Goal: Task Accomplishment & Management: Manage account settings

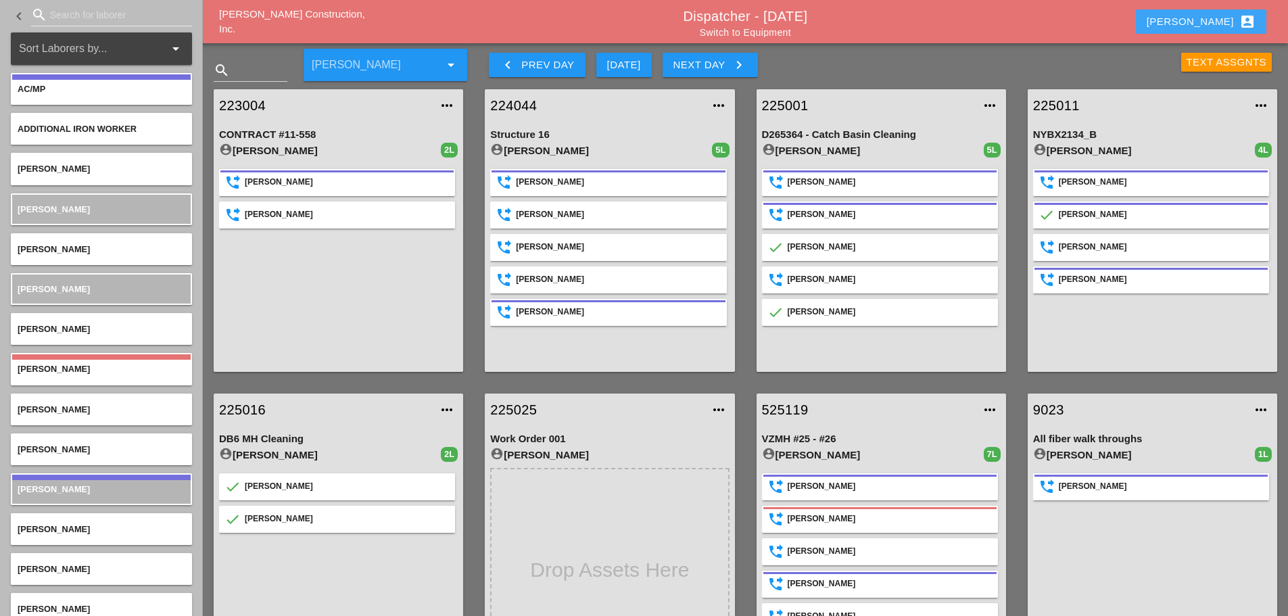
click at [963, 27] on div "[PERSON_NAME] account_box" at bounding box center [1201, 22] width 109 height 16
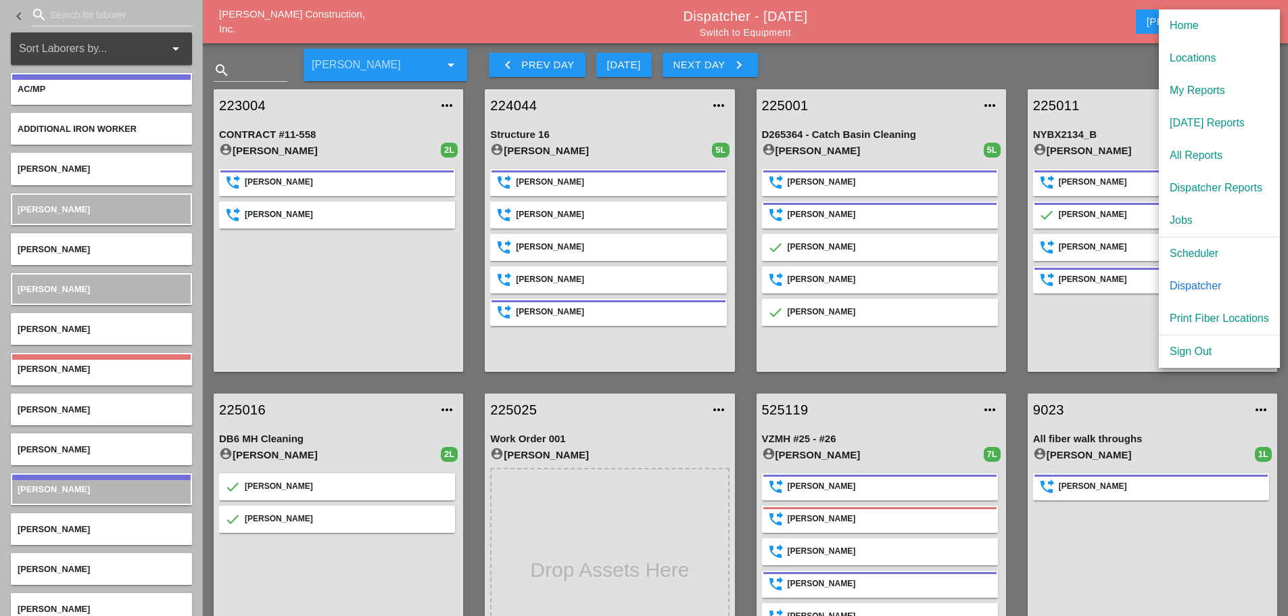
click at [963, 256] on div "Scheduler" at bounding box center [1219, 253] width 99 height 16
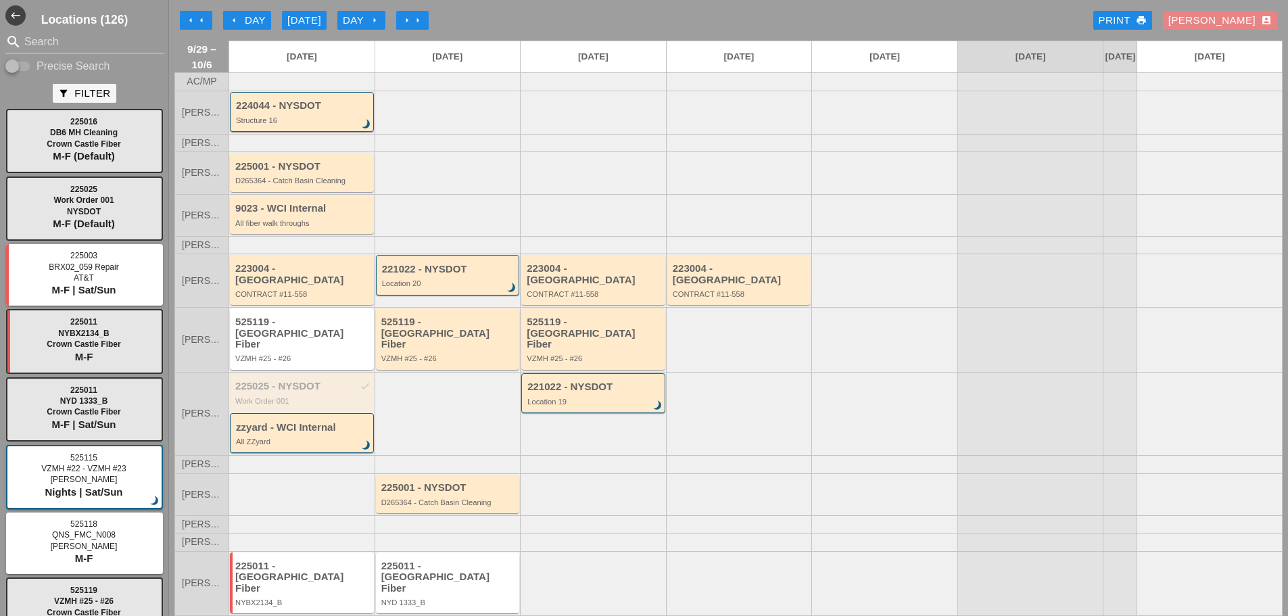
click at [963, 14] on div "Enrico account_box" at bounding box center [1219, 21] width 103 height 16
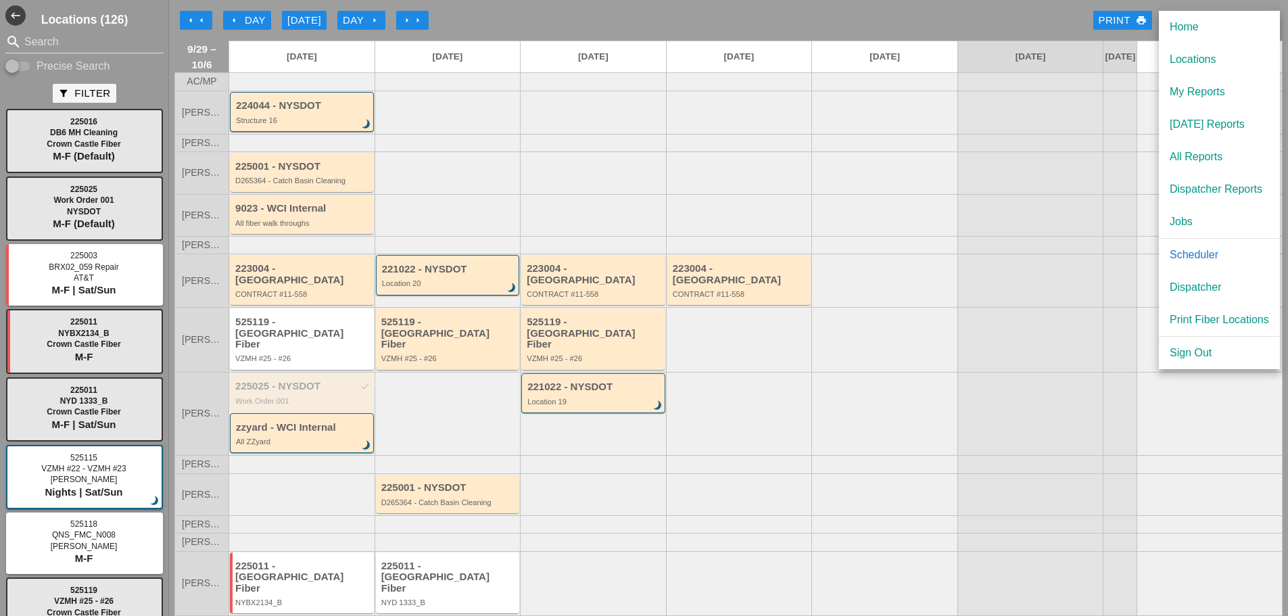
click at [963, 290] on div "Dispatcher" at bounding box center [1219, 287] width 99 height 16
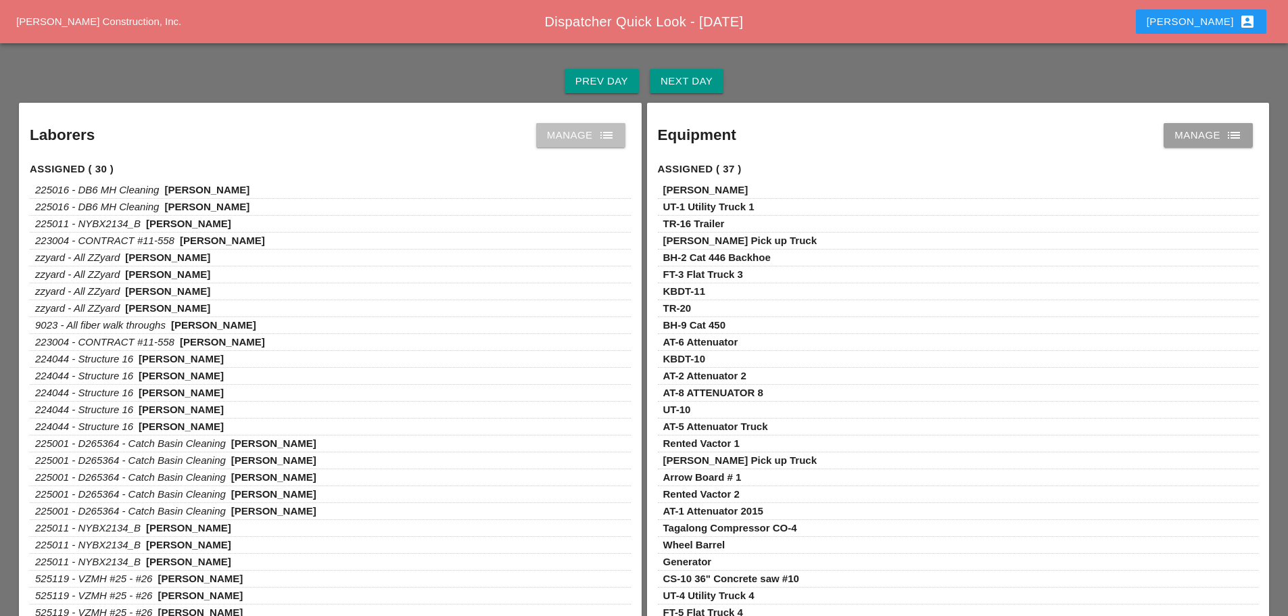
click at [598, 139] on icon "list" at bounding box center [606, 135] width 16 height 16
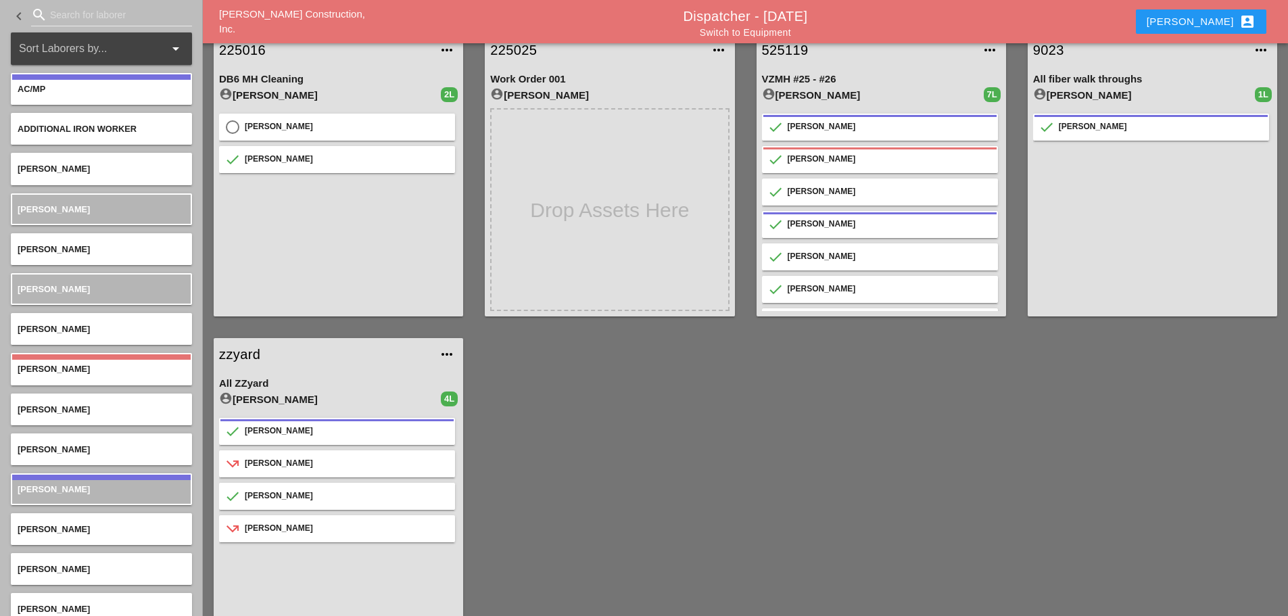
scroll to position [375, 0]
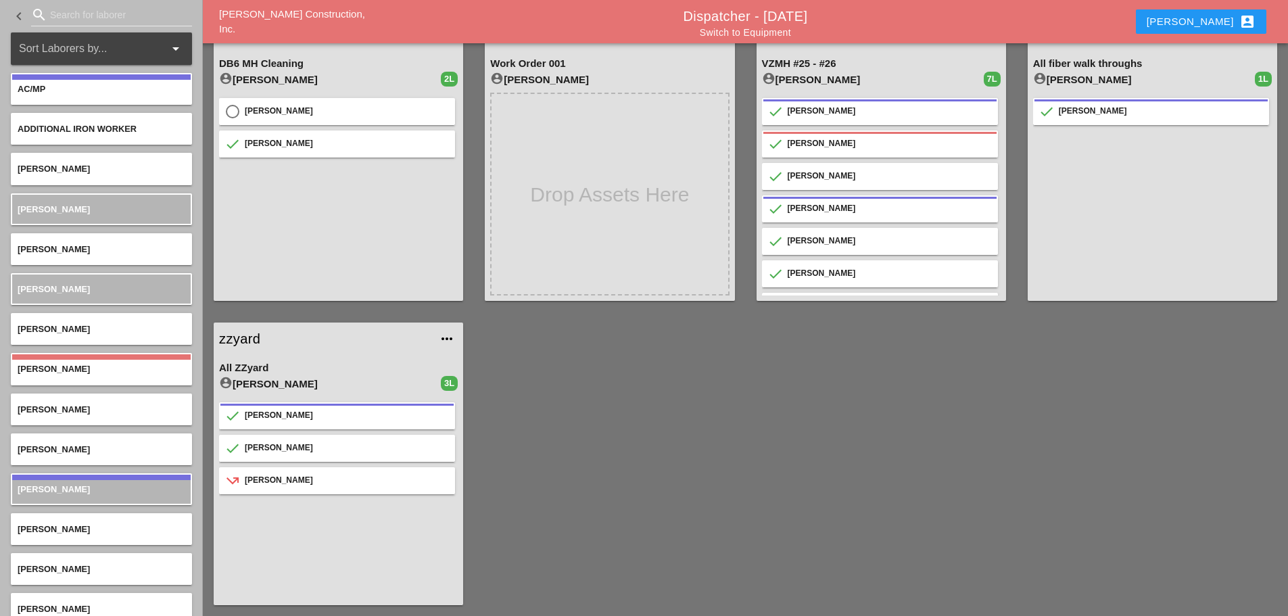
drag, startPoint x: 293, startPoint y: 516, endPoint x: 247, endPoint y: 492, distance: 51.4
click at [236, 504] on div "done Luca Gambardella done Jim Gorman call_missed_outgoing Luis Ceja Rodriguez" at bounding box center [338, 498] width 239 height 203
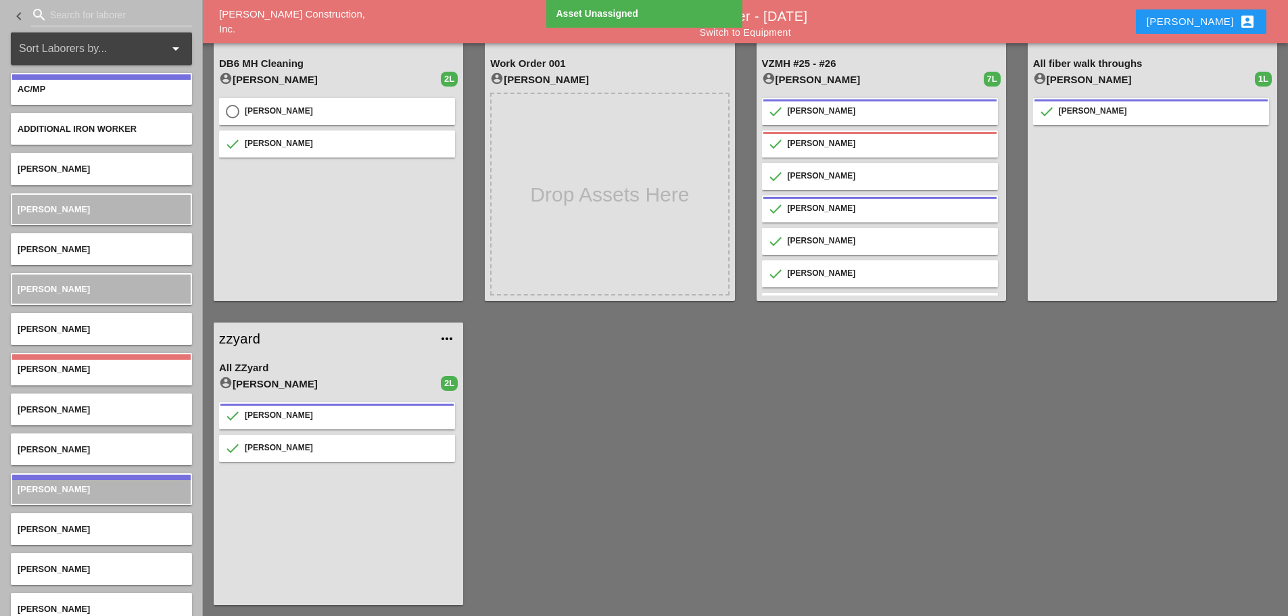
click at [53, 15] on input "Search for laborer" at bounding box center [111, 15] width 123 height 22
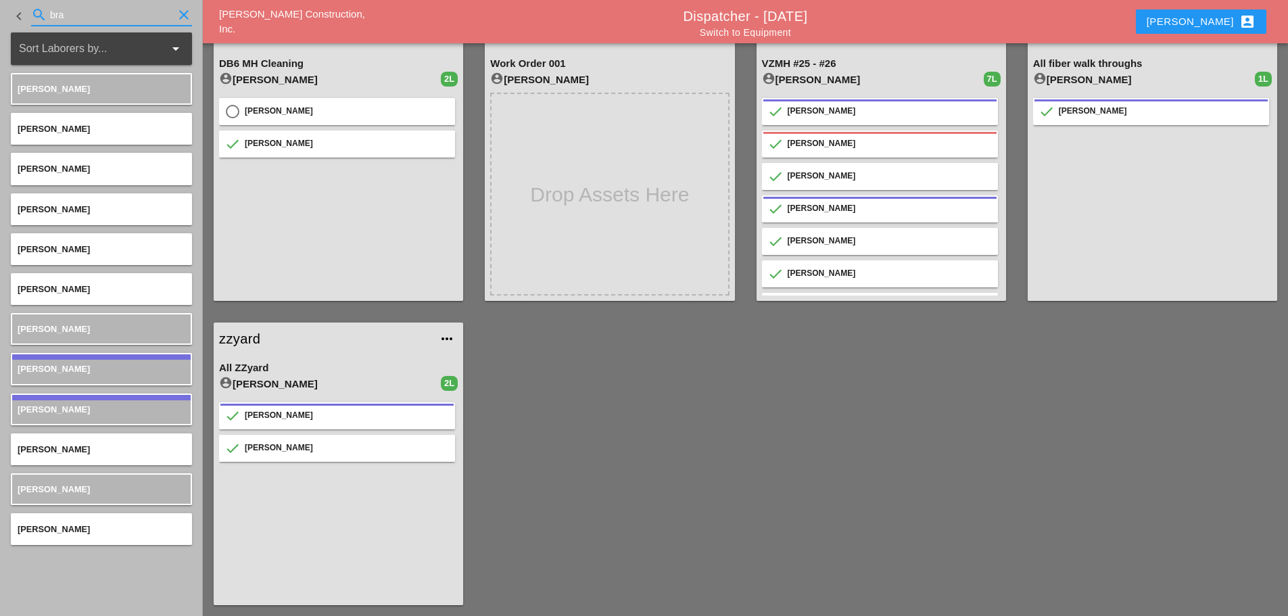
type input "bra"
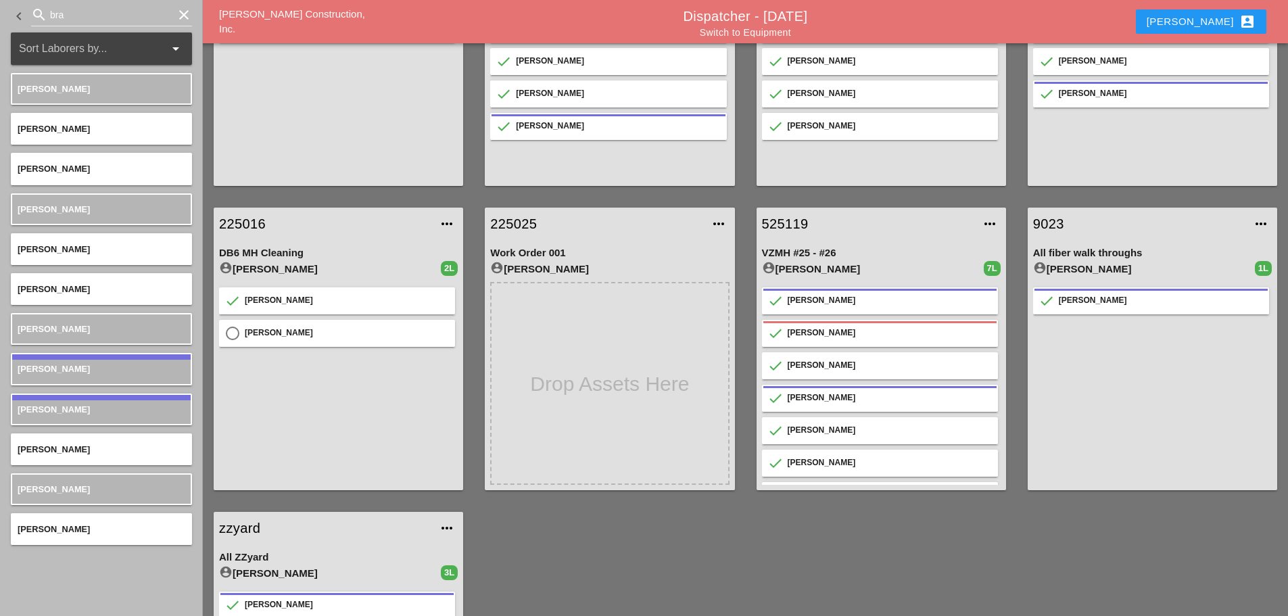
scroll to position [0, 0]
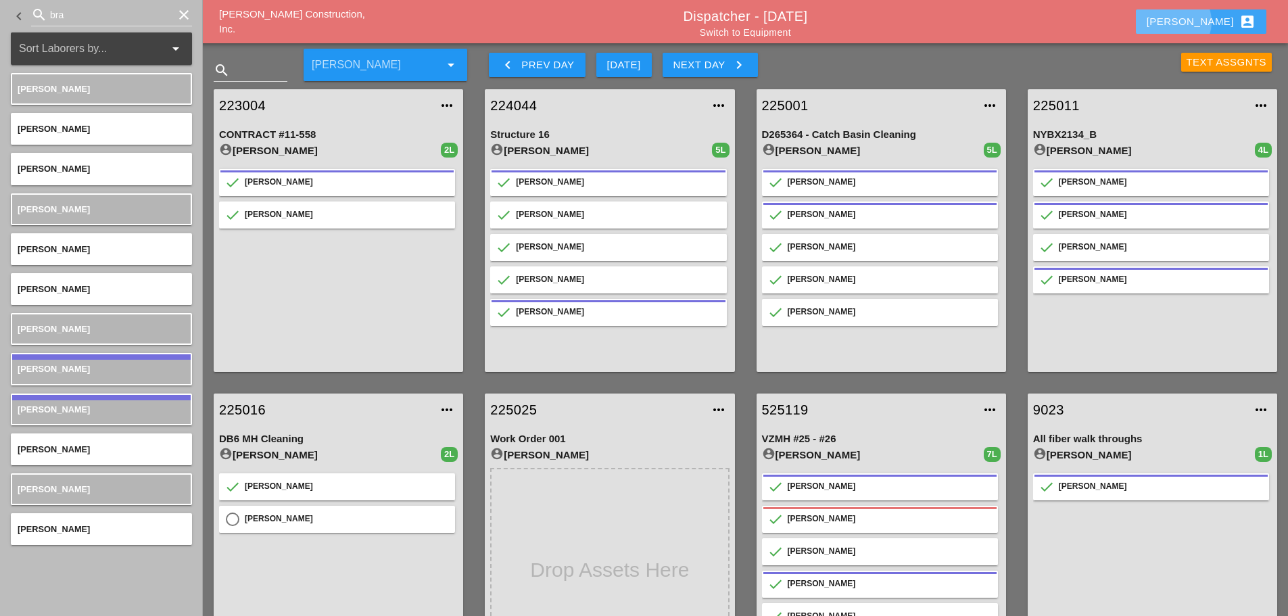
click at [963, 14] on div "Enrico account_box" at bounding box center [1201, 22] width 109 height 16
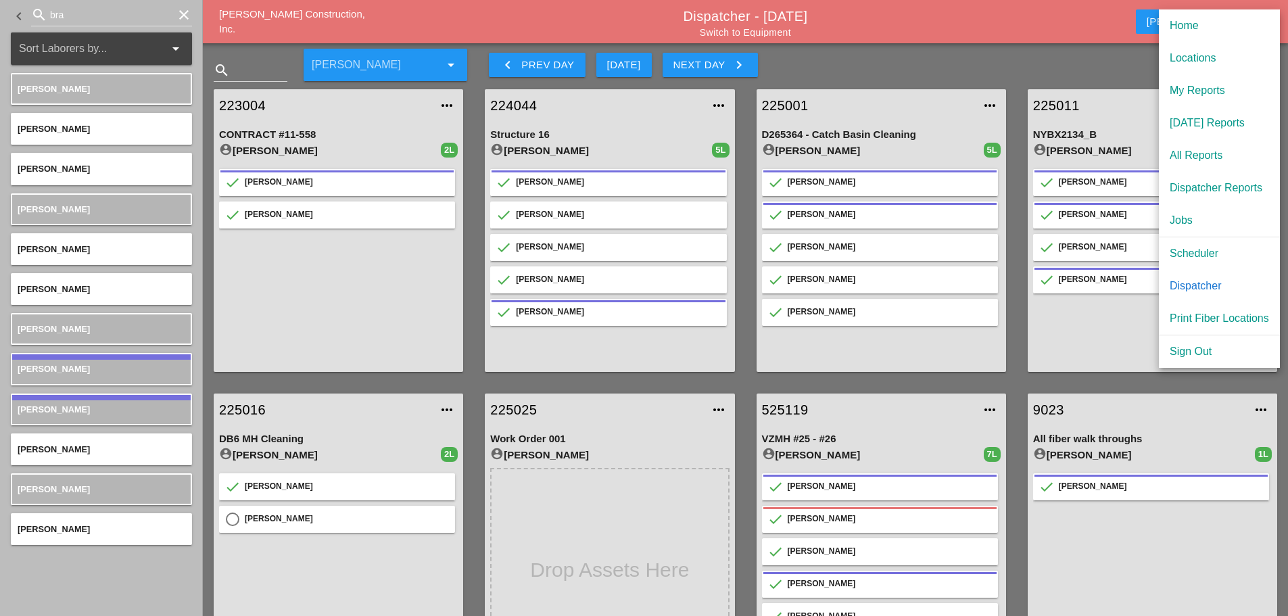
click at [963, 250] on div "Scheduler" at bounding box center [1219, 253] width 99 height 16
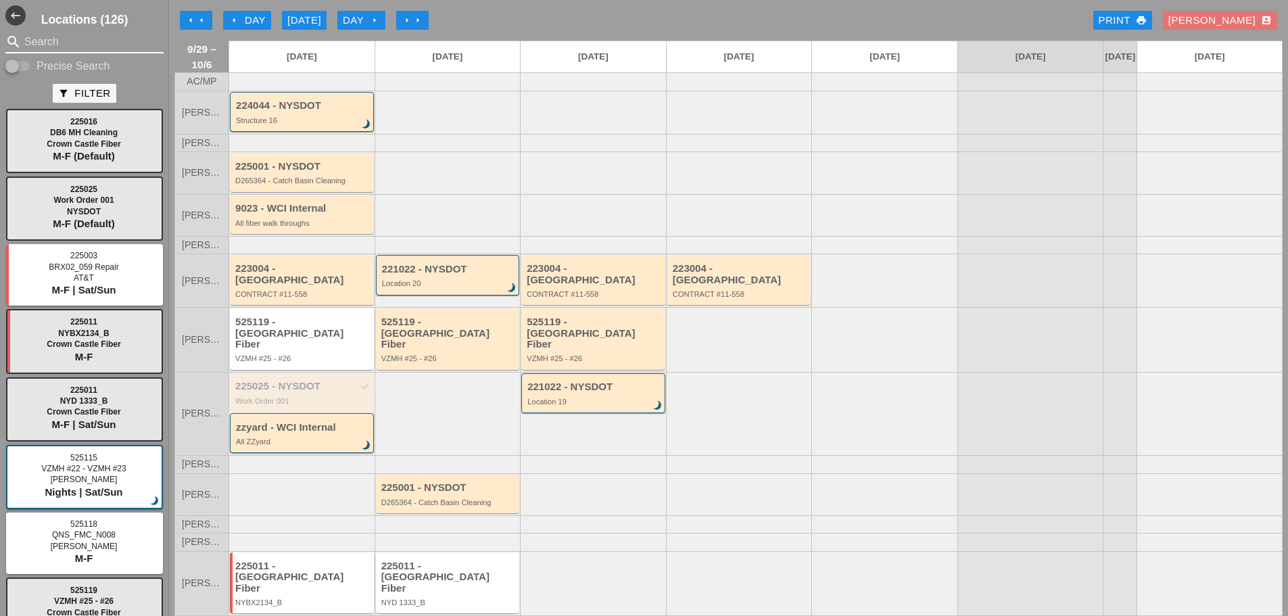
click at [75, 41] on input "Search" at bounding box center [84, 42] width 120 height 22
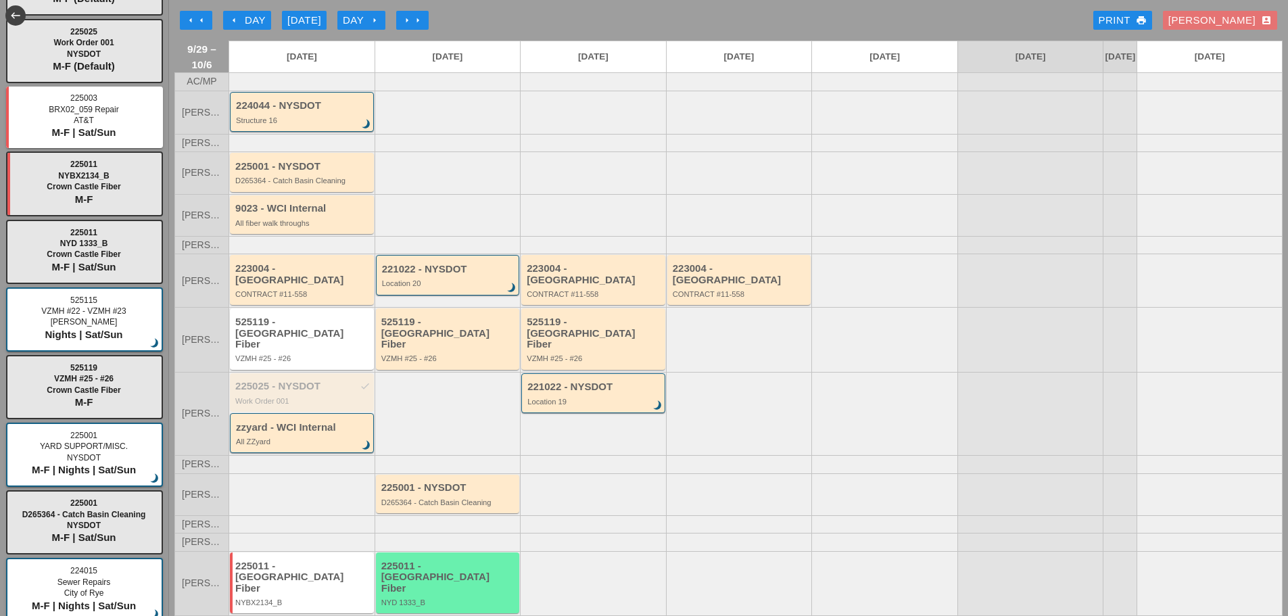
scroll to position [193, 0]
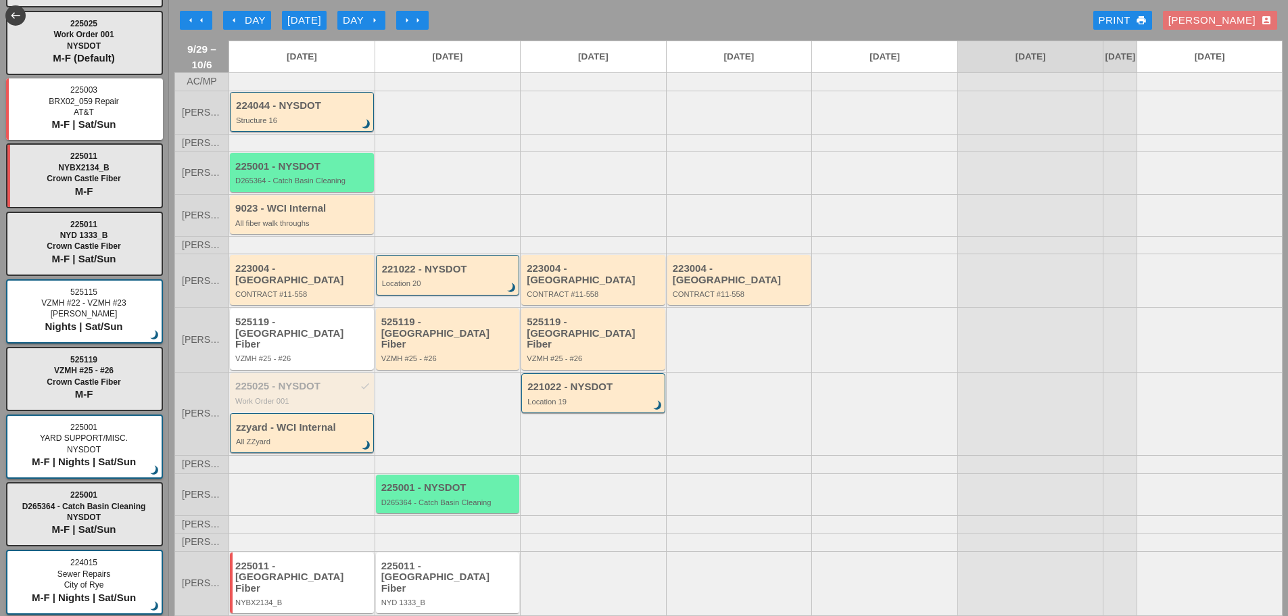
type input "225"
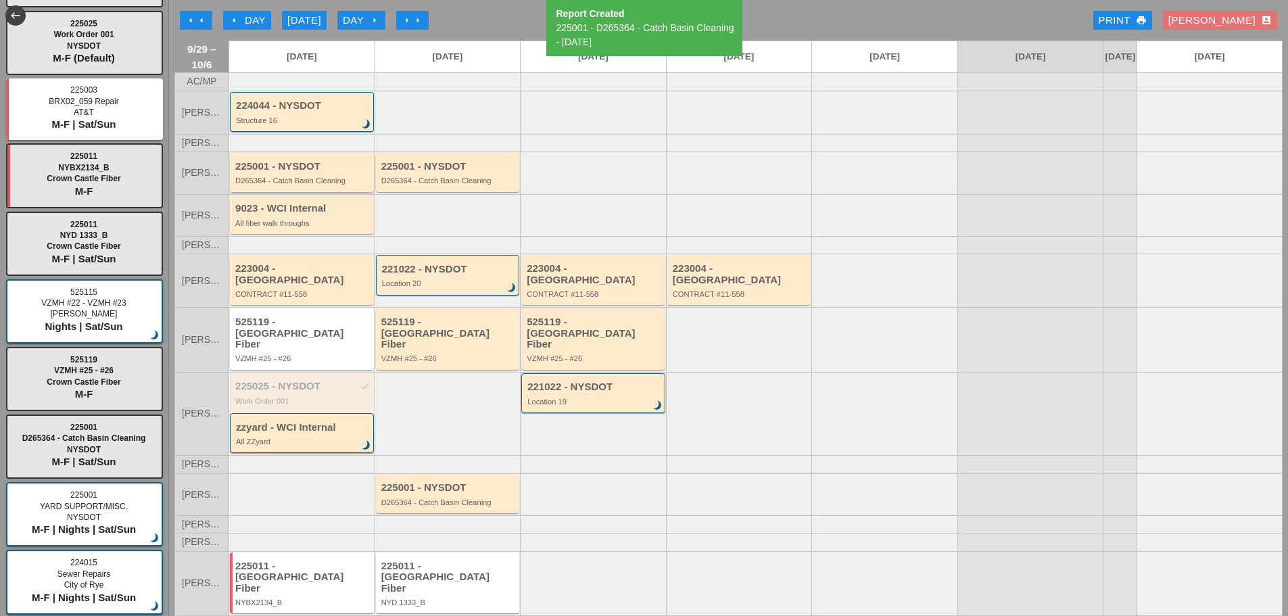
click at [329, 185] on div "D265364 - Catch Basin Cleaning" at bounding box center [302, 180] width 135 height 8
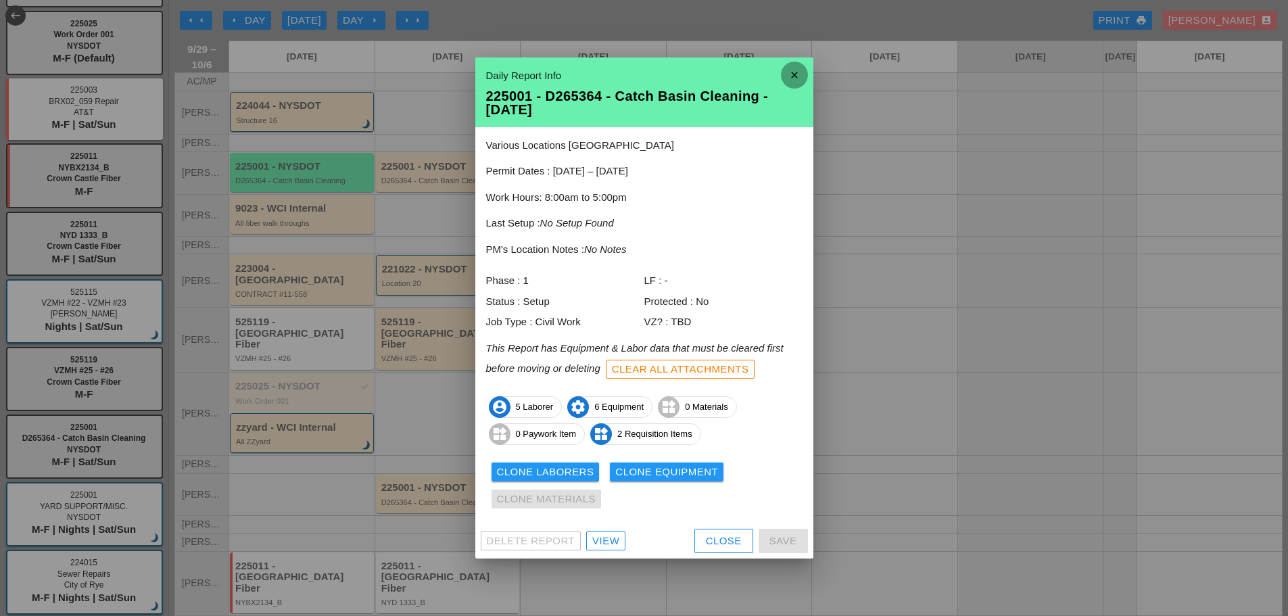
click at [794, 75] on icon "close" at bounding box center [794, 75] width 27 height 27
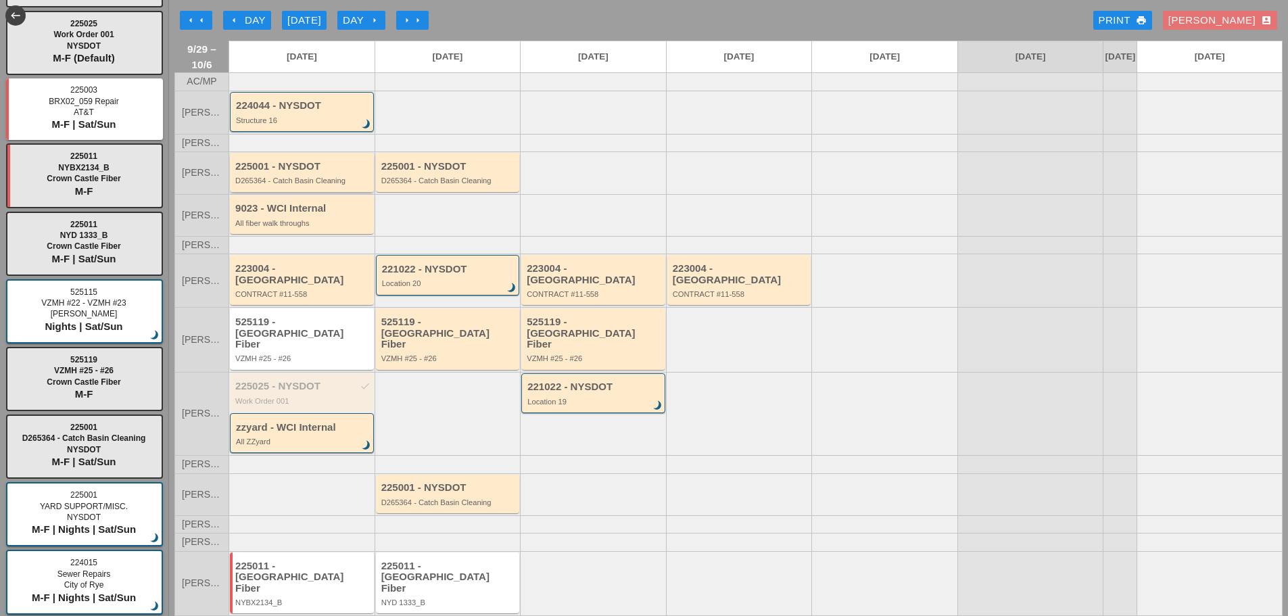
click at [265, 185] on div "D265364 - Catch Basin Cleaning" at bounding box center [302, 180] width 135 height 8
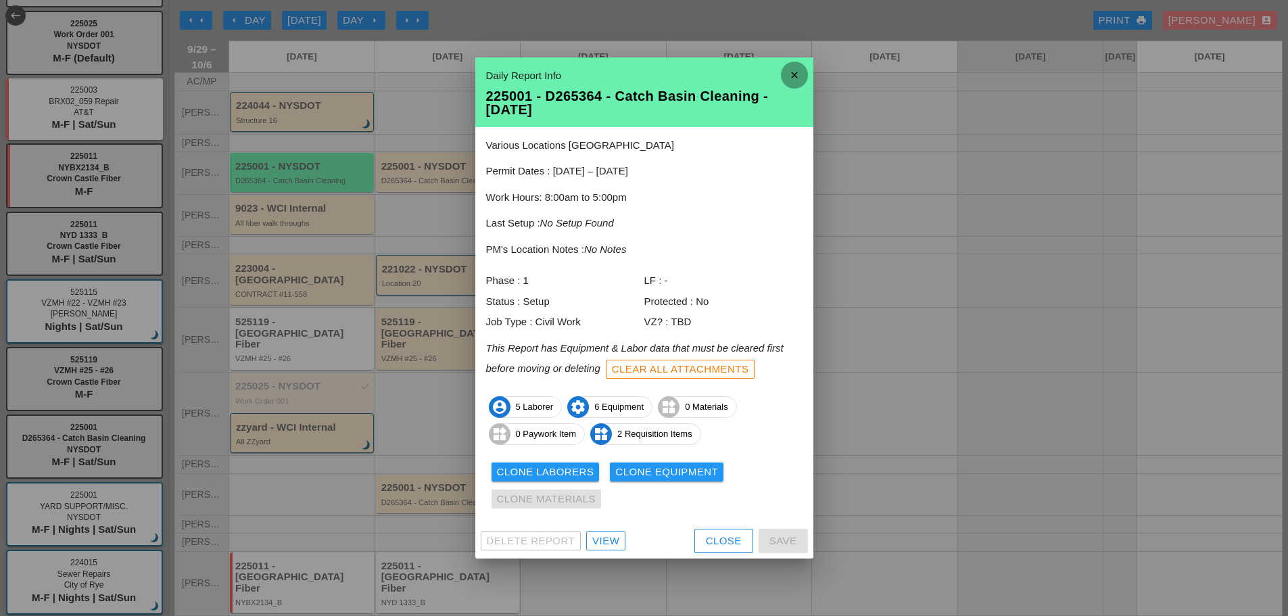
click at [789, 76] on icon "close" at bounding box center [794, 75] width 27 height 27
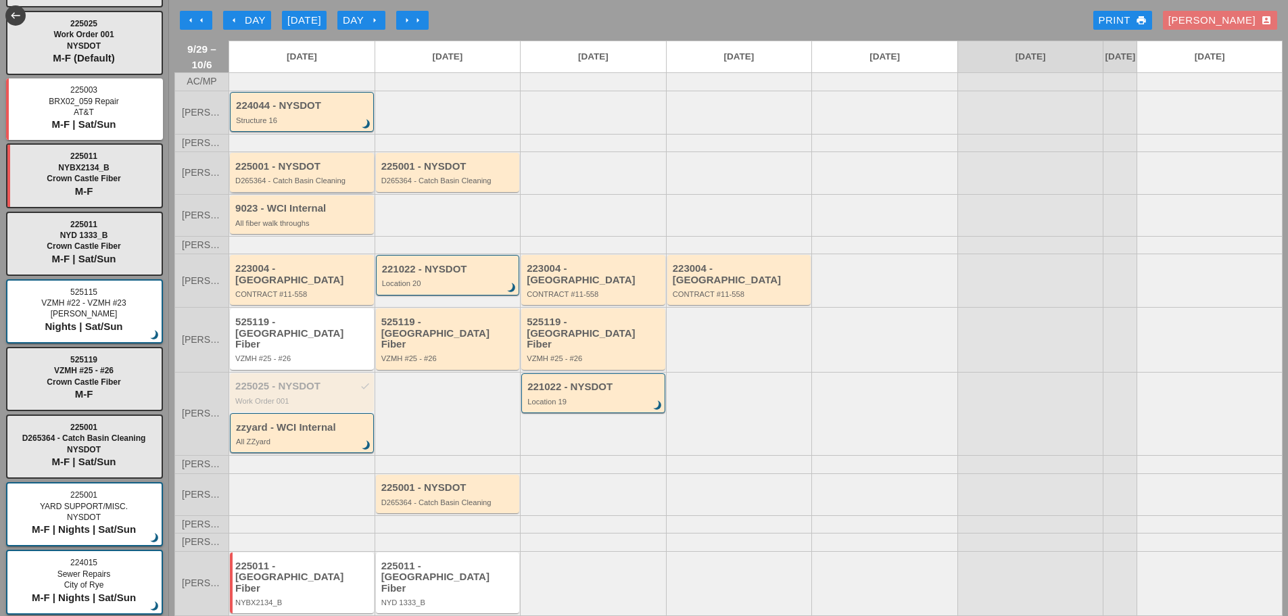
click at [262, 191] on div "225001 - NYSDOT D265364 - Catch Basin Cleaning" at bounding box center [302, 172] width 144 height 39
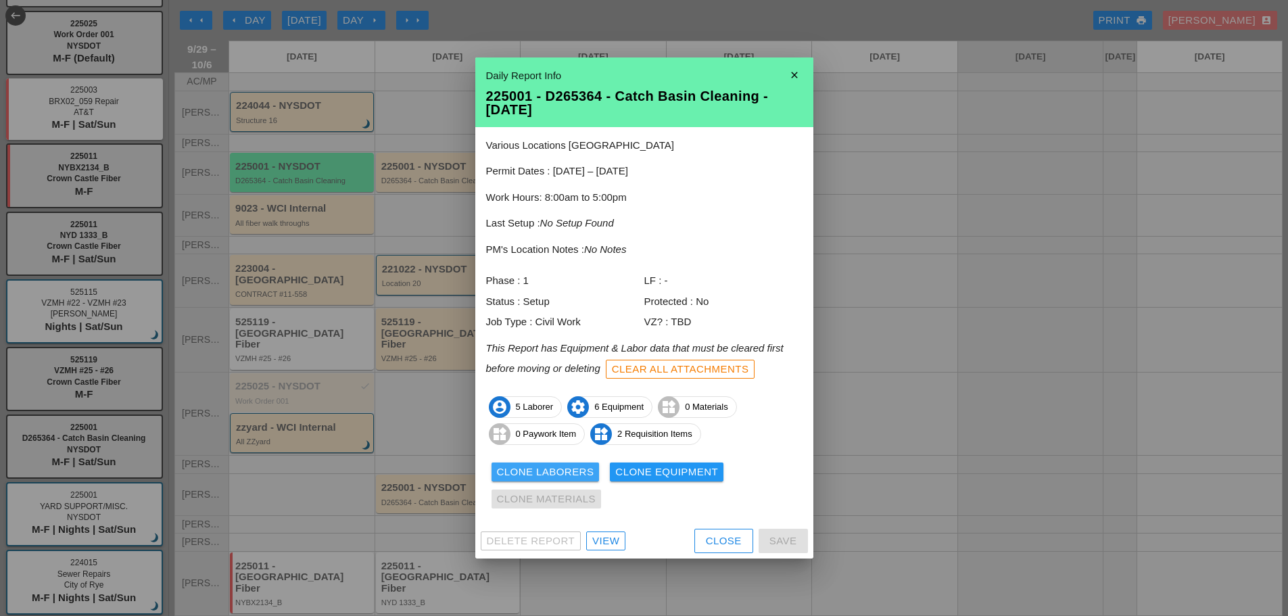
click at [521, 468] on div "Clone Laborers" at bounding box center [545, 472] width 97 height 16
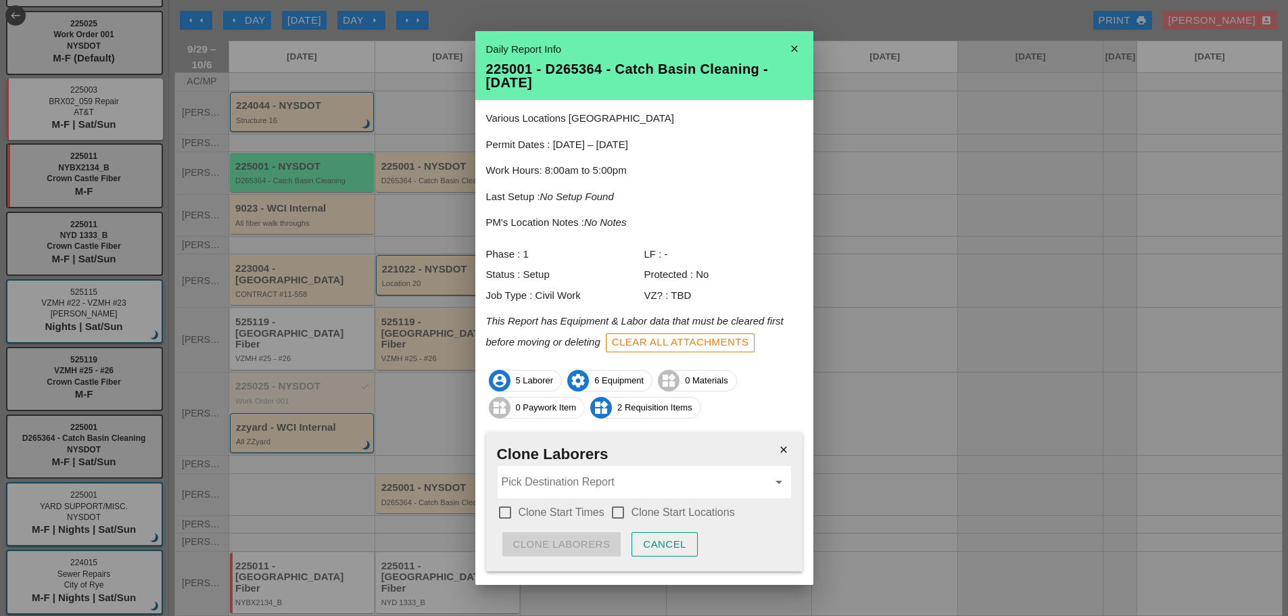
click at [505, 509] on div at bounding box center [504, 512] width 23 height 23
checkbox input "true"
click at [612, 504] on div at bounding box center [617, 512] width 23 height 23
checkbox input "true"
click at [571, 490] on input "Pick Destination Report" at bounding box center [635, 482] width 266 height 22
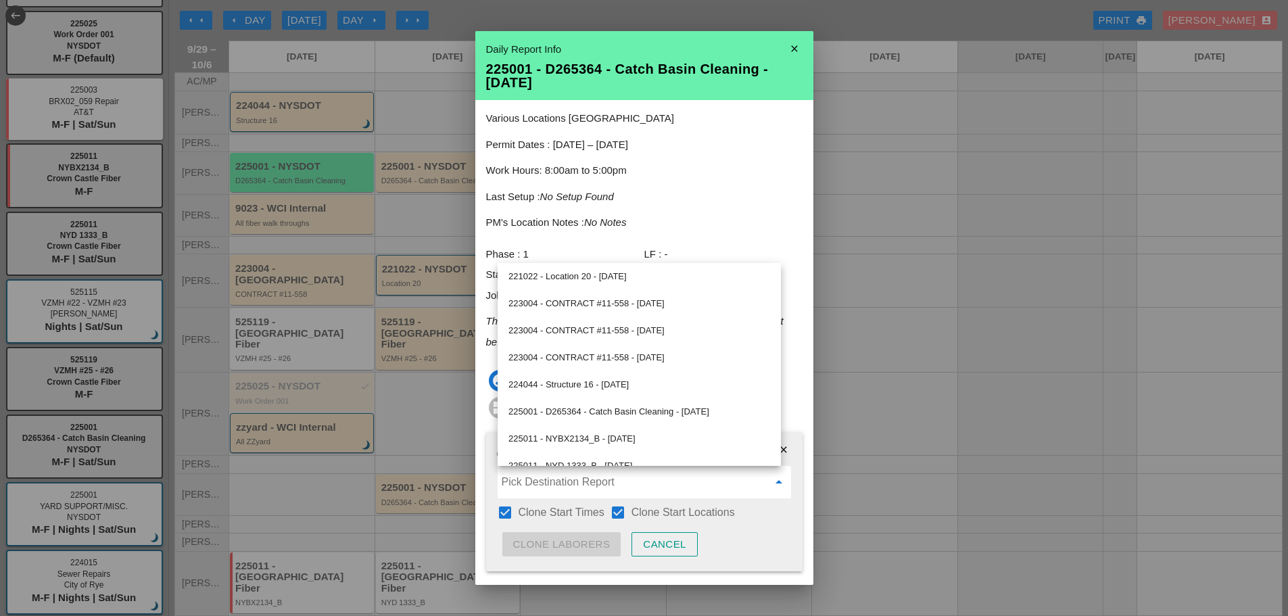
scroll to position [0, 0]
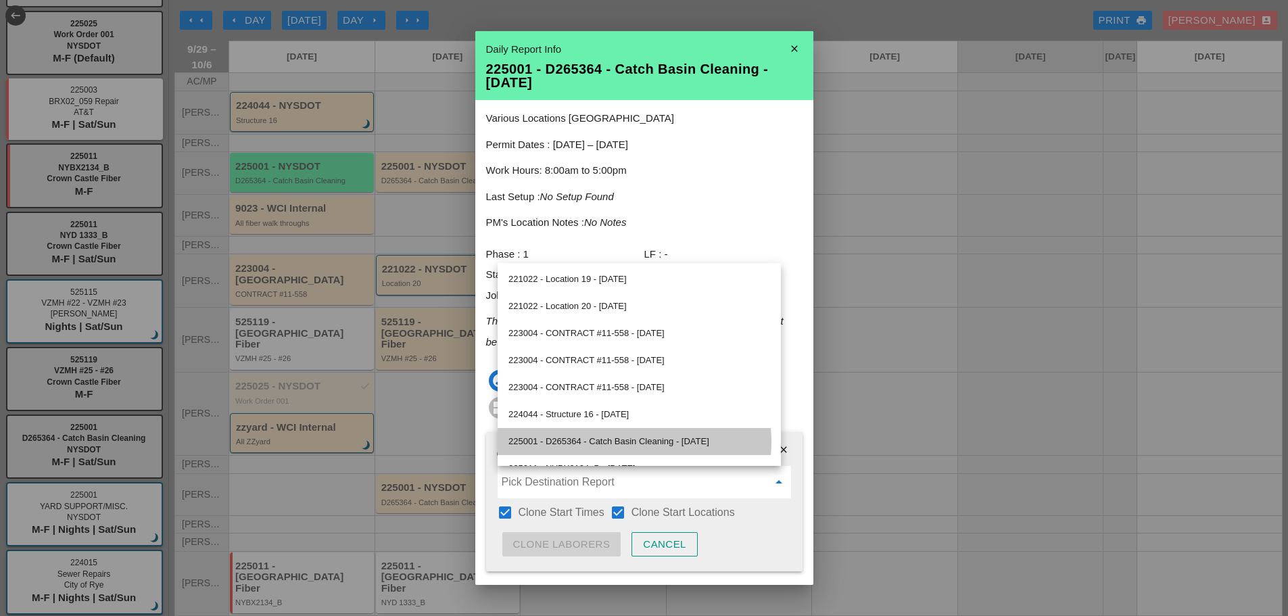
click at [583, 443] on div "225001 - D265364 - Catch Basin Cleaning - 09/30/2025" at bounding box center [639, 441] width 262 height 16
type input "225001 - D265364 - Catch Basin Cleaning - 09/30/2025"
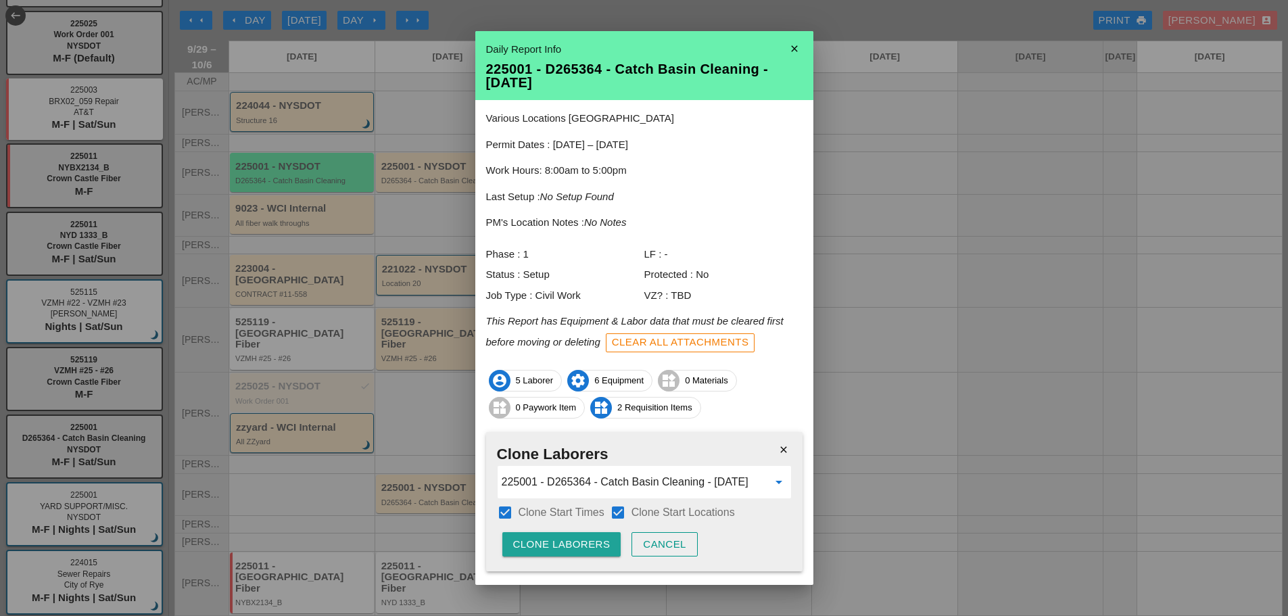
click at [568, 546] on div "Clone Laborers" at bounding box center [561, 545] width 97 height 16
click at [569, 545] on div "Are you sure?" at bounding box center [556, 545] width 86 height 16
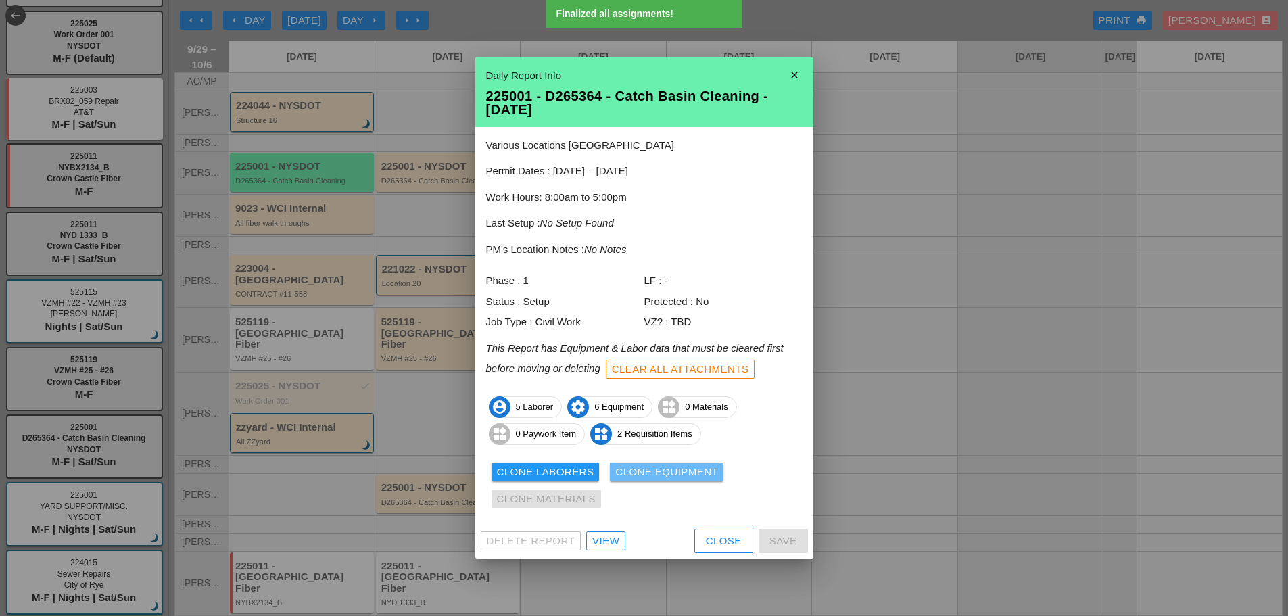
click at [642, 473] on div "Clone Equipment" at bounding box center [666, 472] width 103 height 16
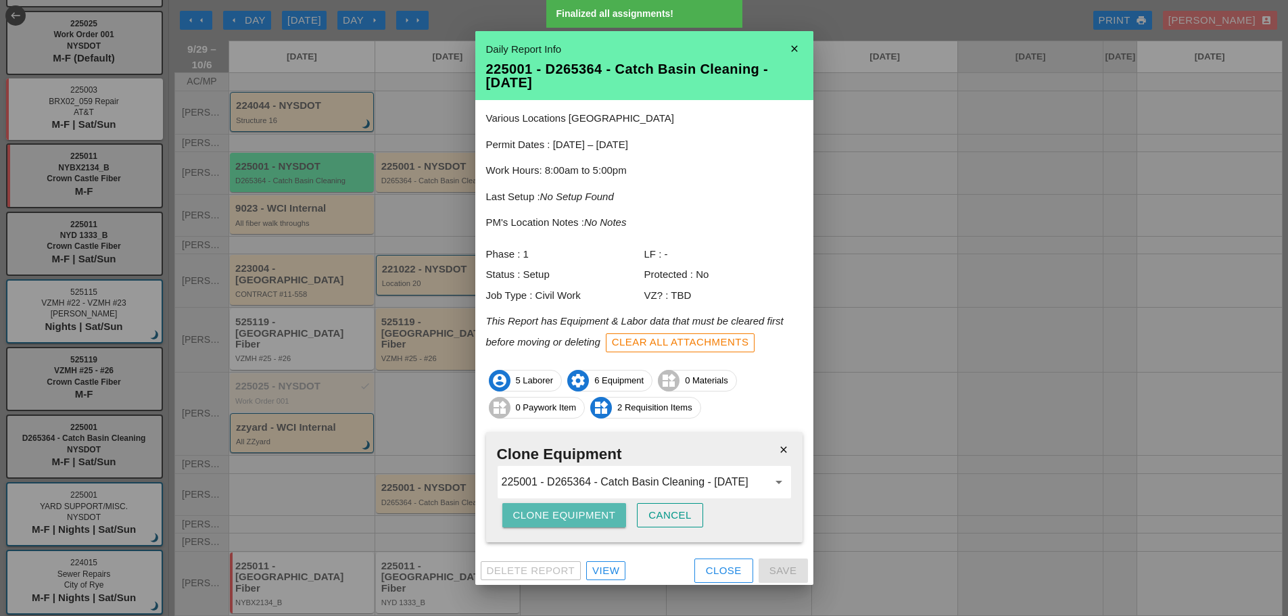
click at [563, 514] on div "Clone Equipment" at bounding box center [564, 516] width 103 height 16
click at [563, 514] on div "Are you sure?" at bounding box center [556, 516] width 86 height 16
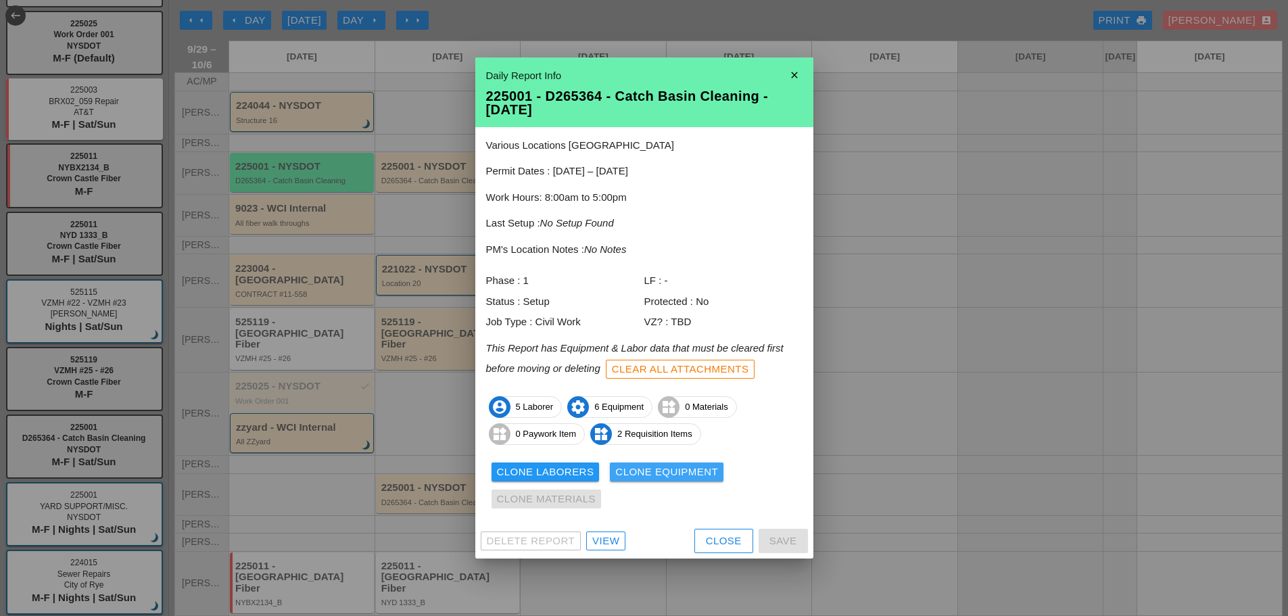
click at [636, 464] on div "Clone Equipment" at bounding box center [666, 472] width 103 height 16
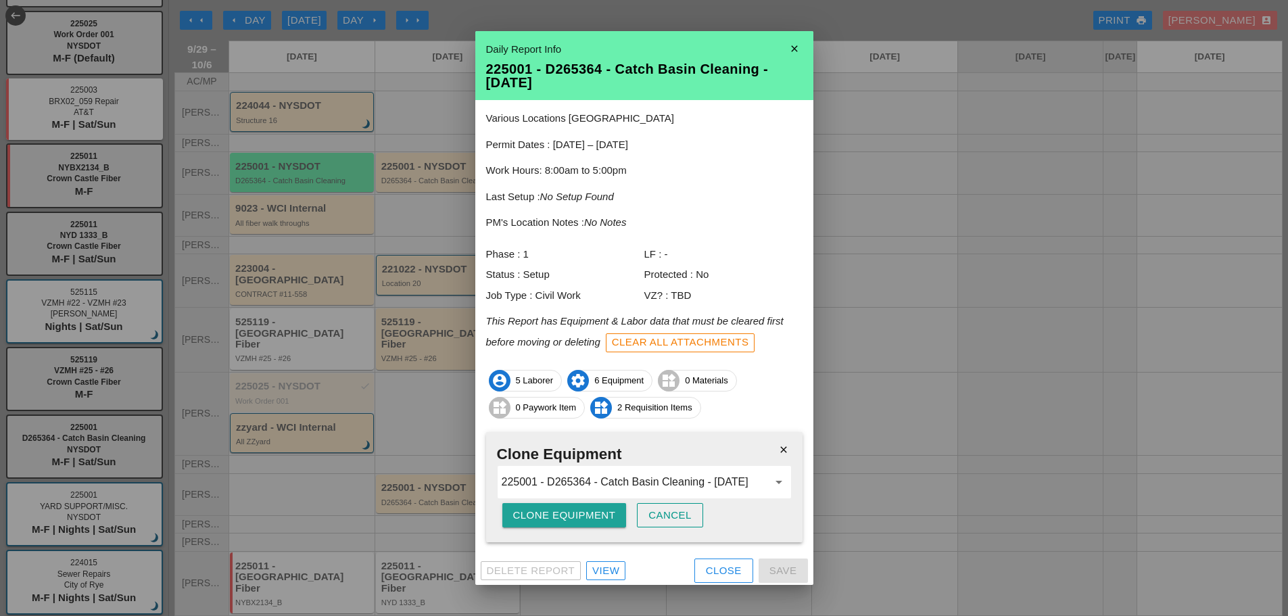
click at [564, 516] on div "Clone Equipment" at bounding box center [564, 516] width 103 height 16
click at [565, 516] on div "Are you sure?" at bounding box center [556, 516] width 86 height 16
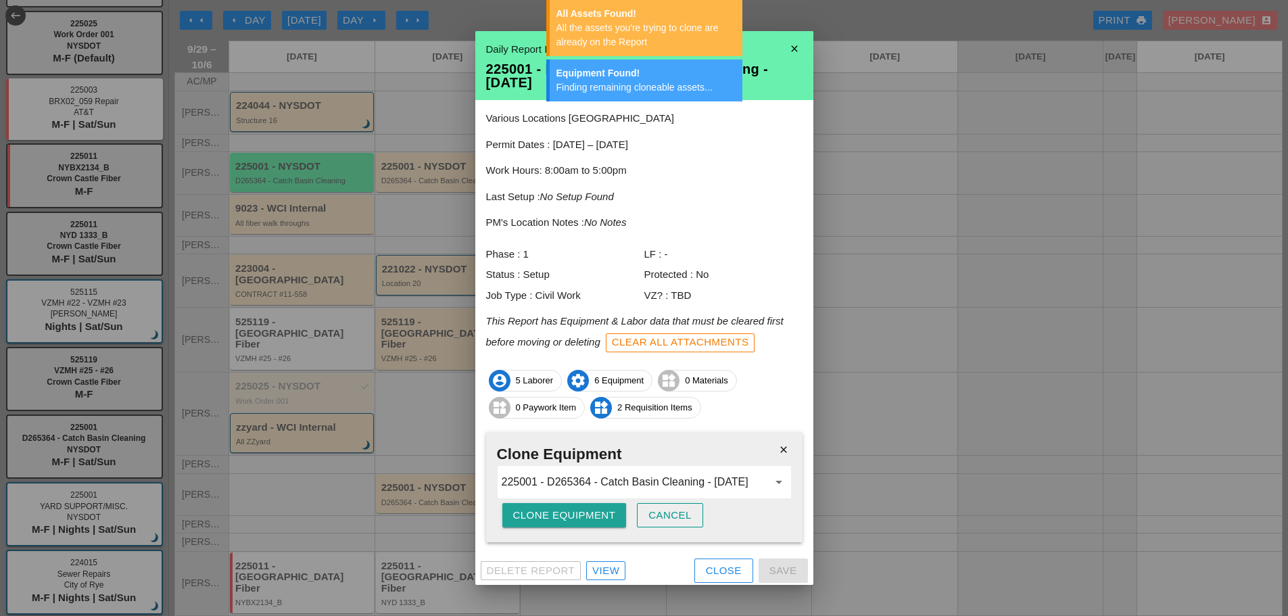
click at [565, 516] on div "Clone Equipment" at bounding box center [564, 516] width 103 height 16
click at [565, 516] on div "Are you sure?" at bounding box center [556, 516] width 86 height 16
click at [790, 47] on icon "close" at bounding box center [794, 48] width 27 height 27
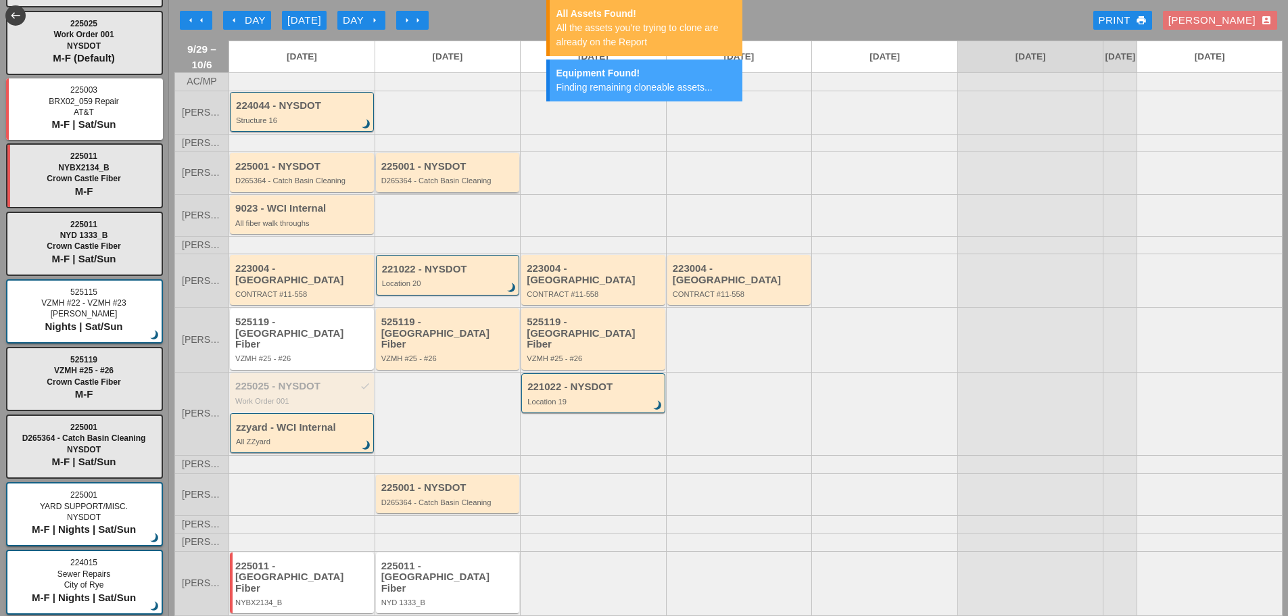
click at [456, 184] on div "225001 - NYSDOT D265364 - Catch Basin Cleaning" at bounding box center [448, 173] width 135 height 24
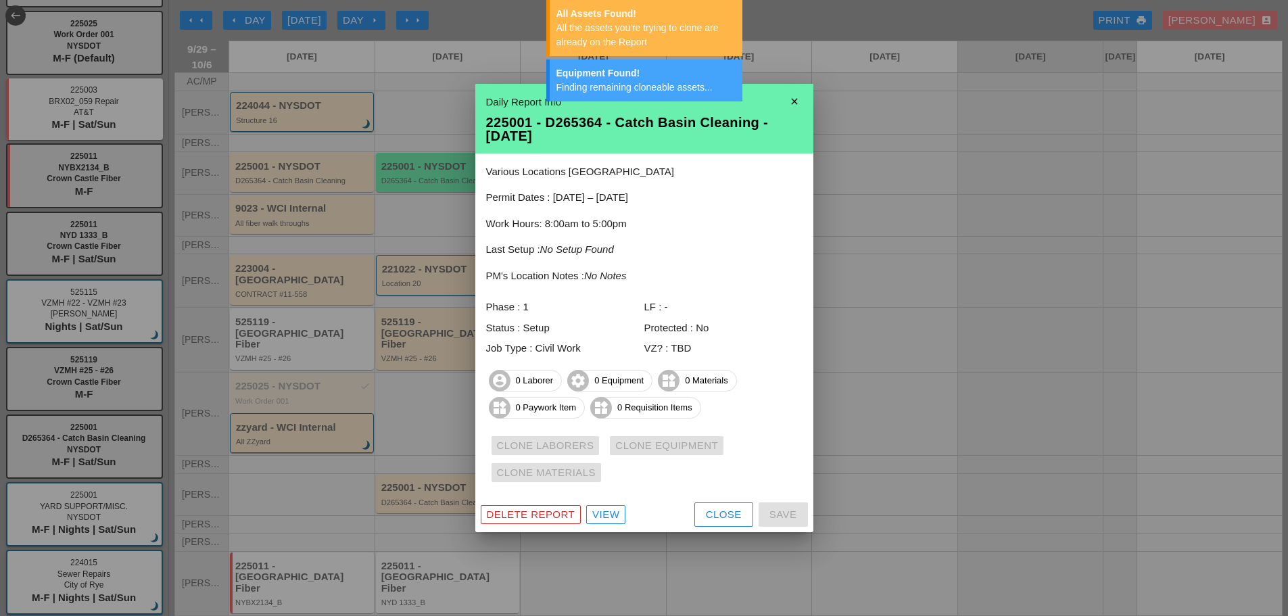
click at [809, 94] on div "Daily Report Info 225001 - D265364 - Catch Basin Cleaning - 09/30/2025" at bounding box center [644, 119] width 338 height 70
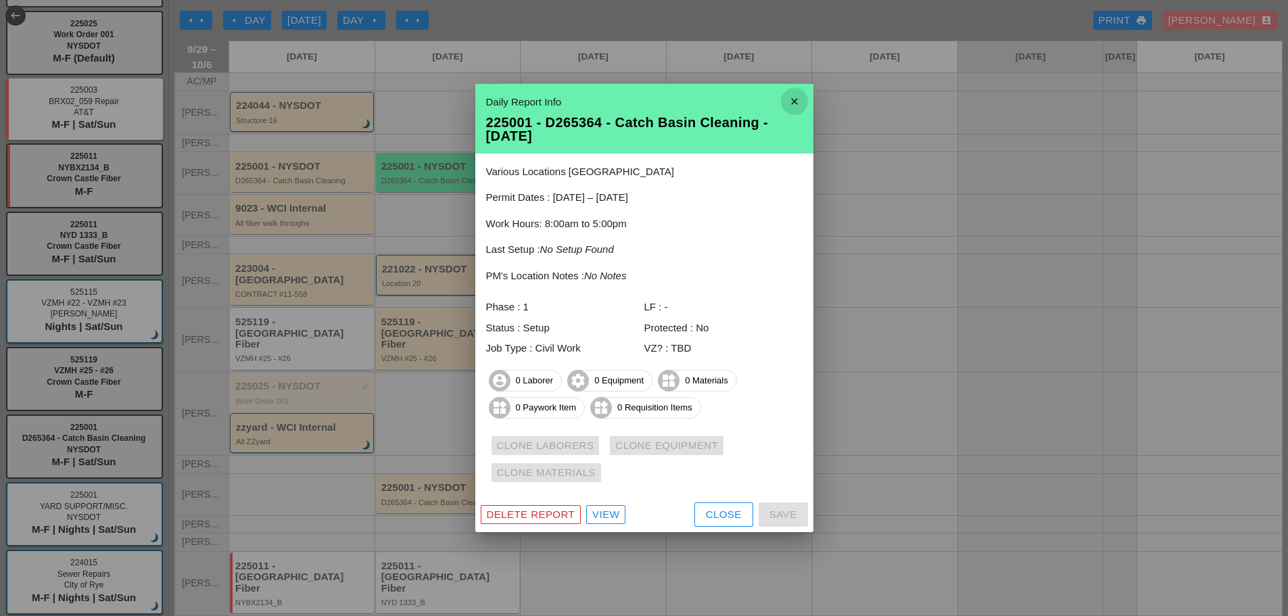
click at [800, 96] on icon "close" at bounding box center [794, 101] width 27 height 27
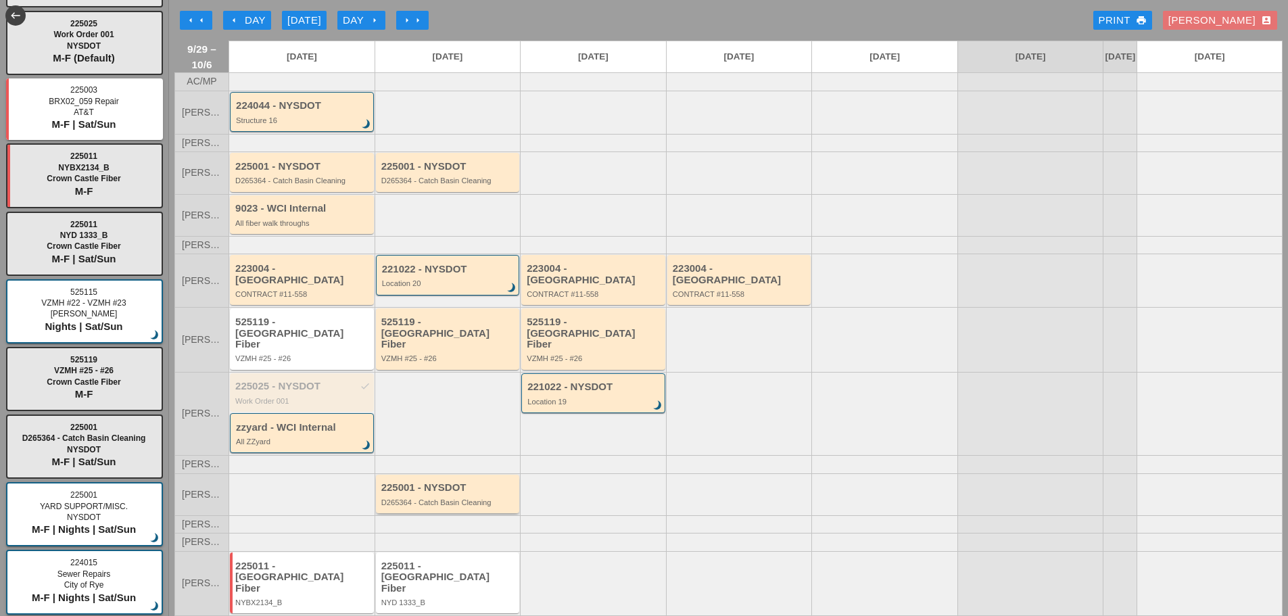
click at [458, 499] on div "225001 - NYSDOT D265364 - Catch Basin Cleaning" at bounding box center [448, 494] width 144 height 39
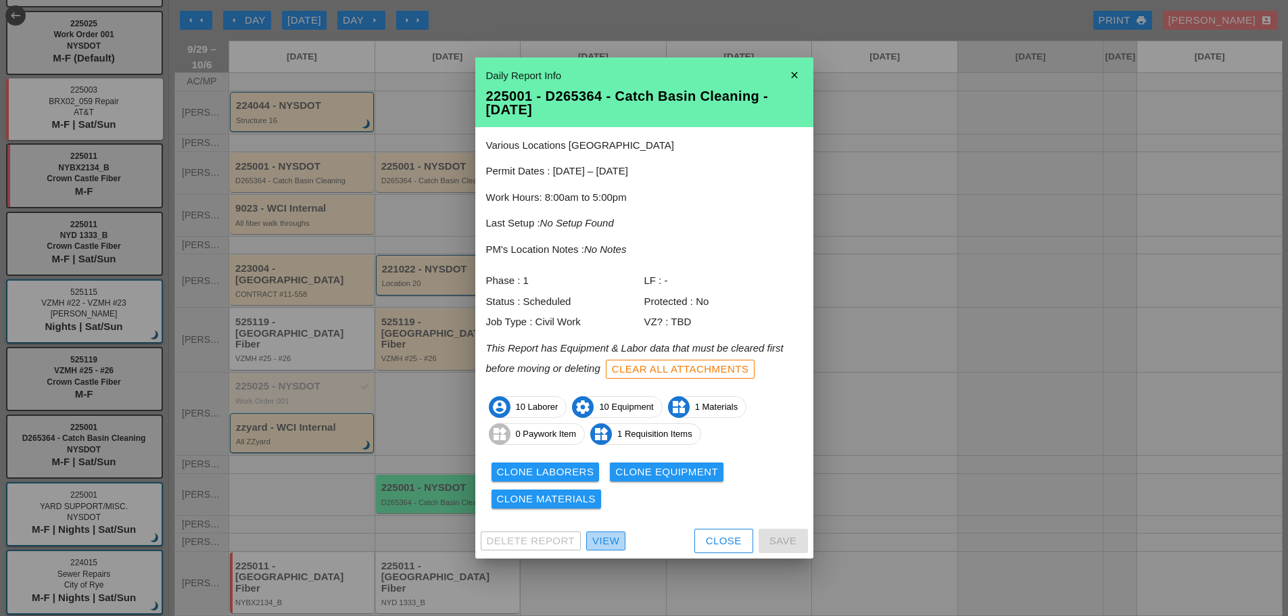
click at [606, 539] on div "View" at bounding box center [605, 541] width 27 height 16
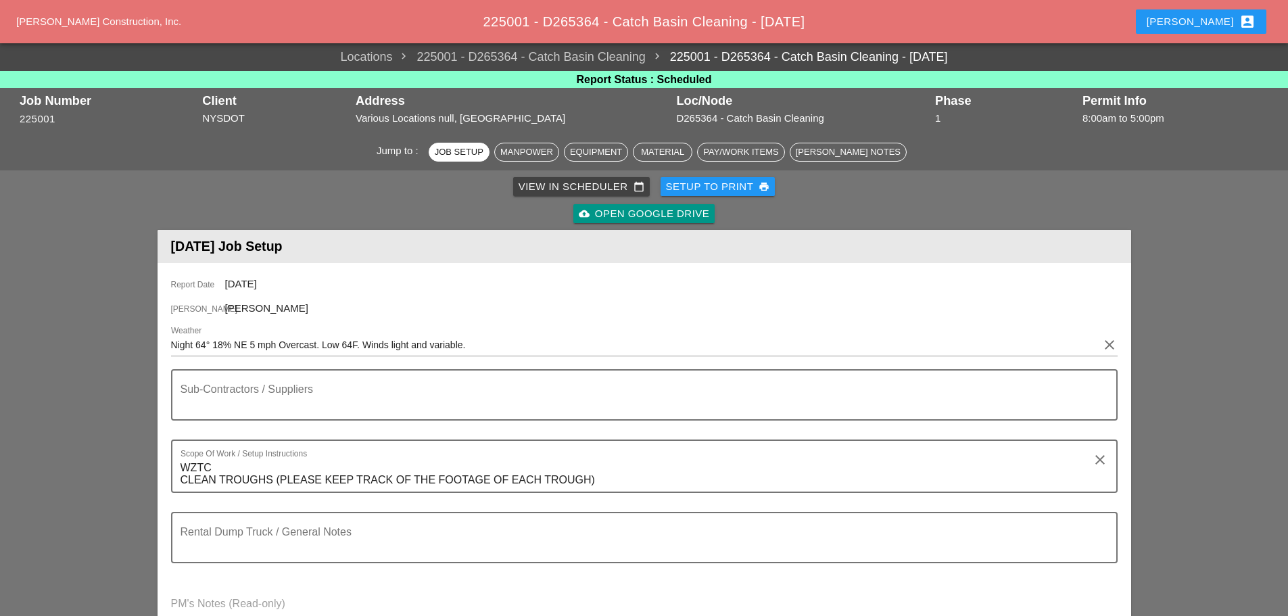
scroll to position [473, 0]
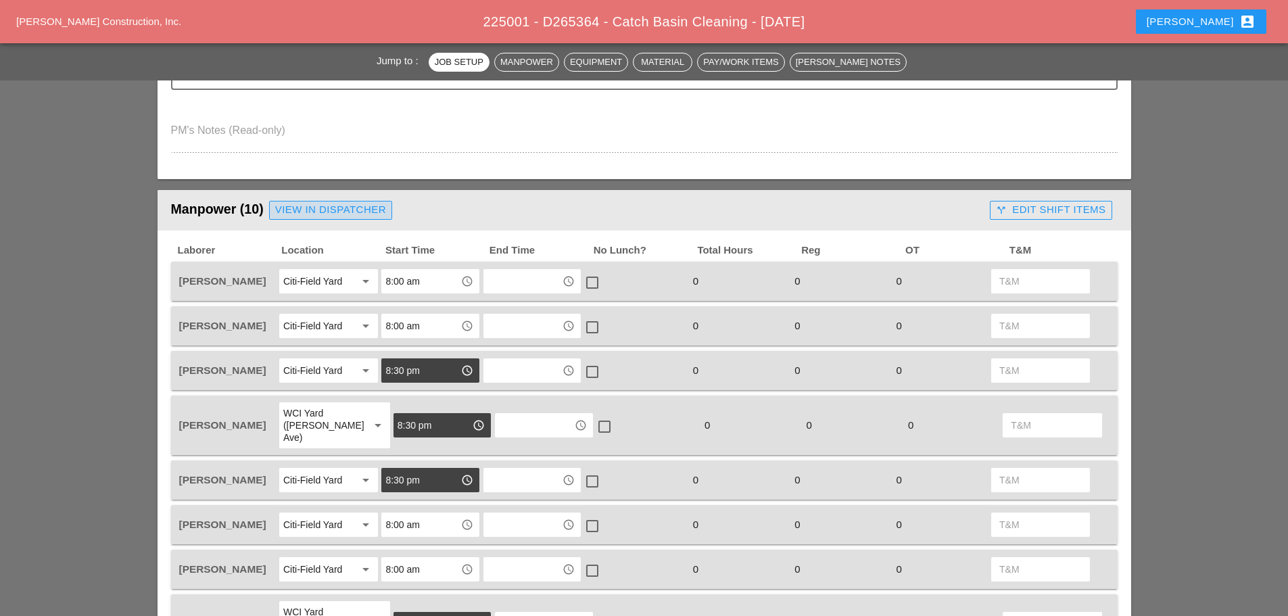
click at [355, 211] on div "View in Dispatcher" at bounding box center [330, 210] width 111 height 16
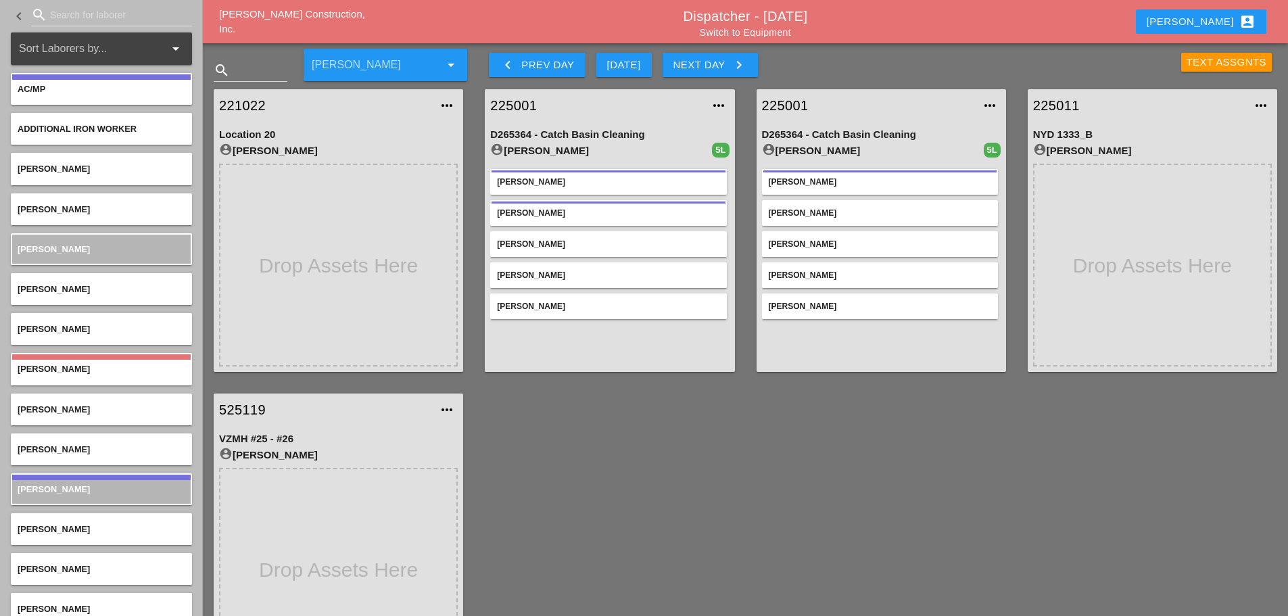
click at [767, 34] on link "Switch to Equipment" at bounding box center [745, 32] width 91 height 11
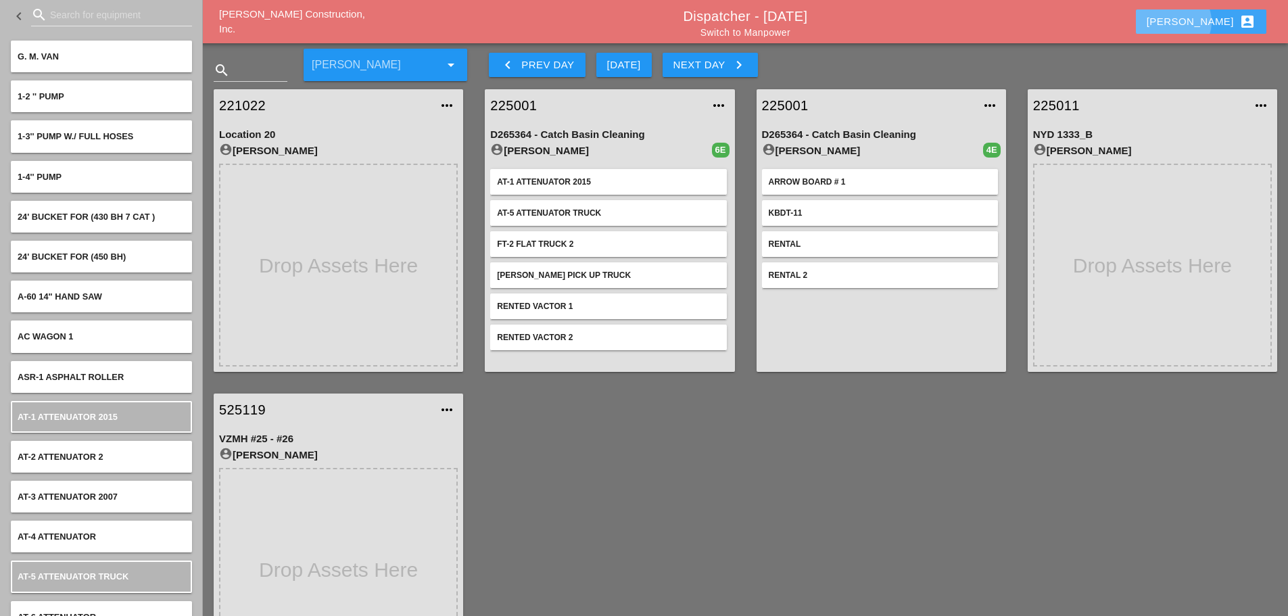
click at [1200, 18] on button "Enrico account_box" at bounding box center [1201, 21] width 130 height 24
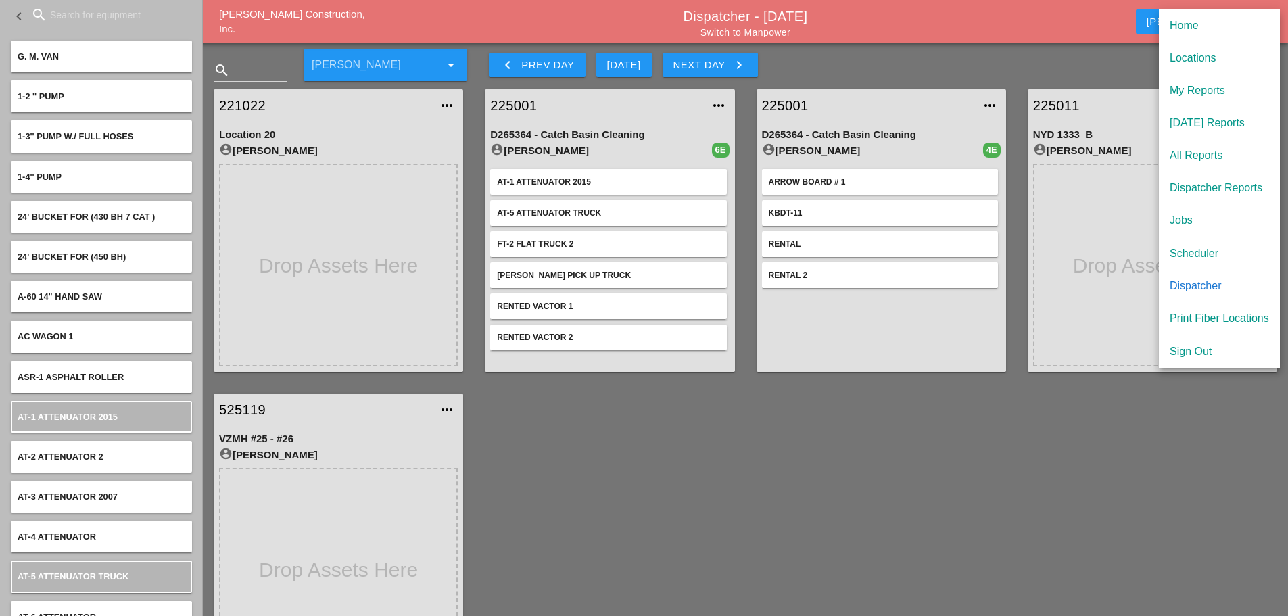
click at [1183, 249] on div "Scheduler" at bounding box center [1219, 253] width 99 height 16
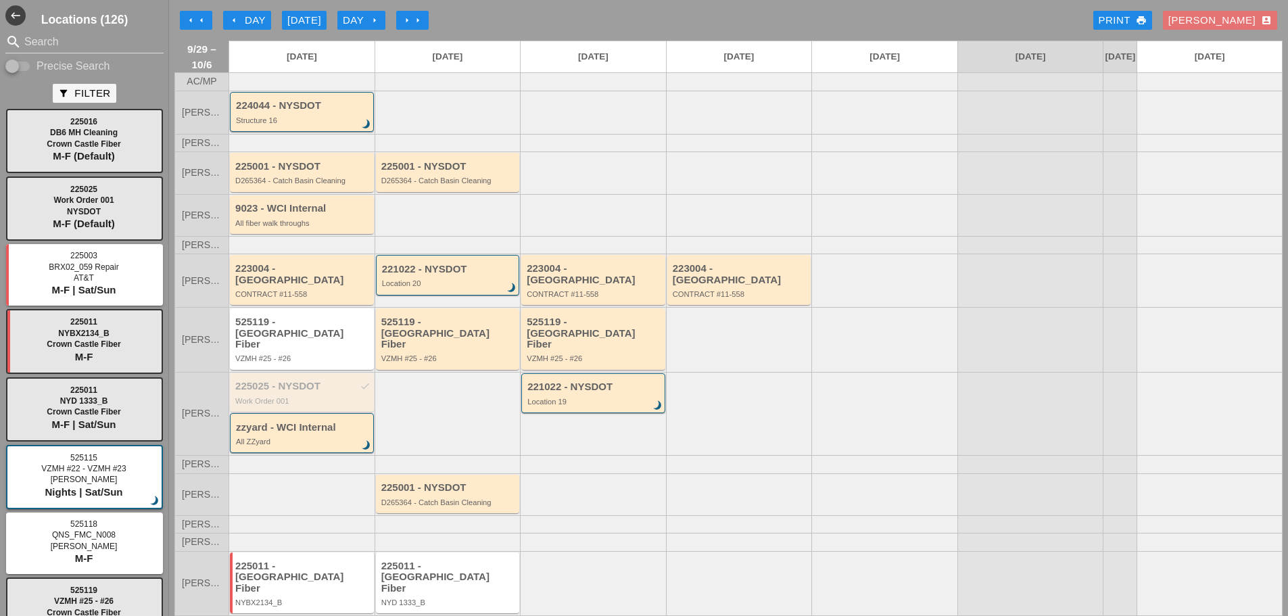
scroll to position [59, 0]
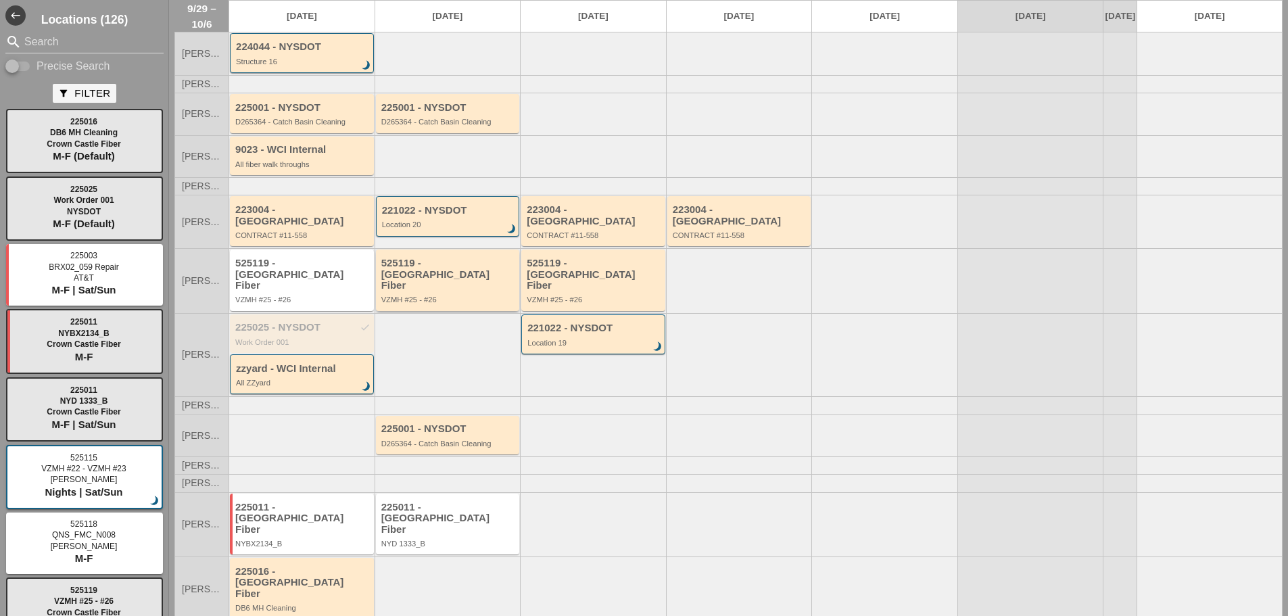
click at [440, 295] on div "VZMH #25 - #26" at bounding box center [448, 299] width 135 height 8
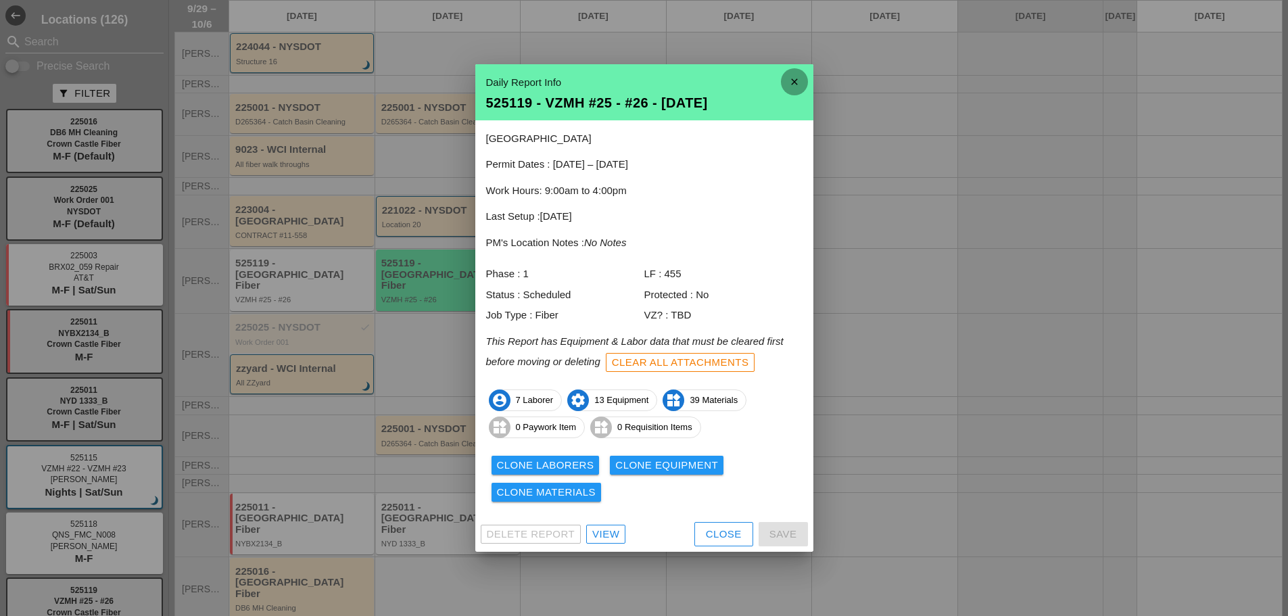
click at [805, 88] on icon "close" at bounding box center [794, 81] width 27 height 27
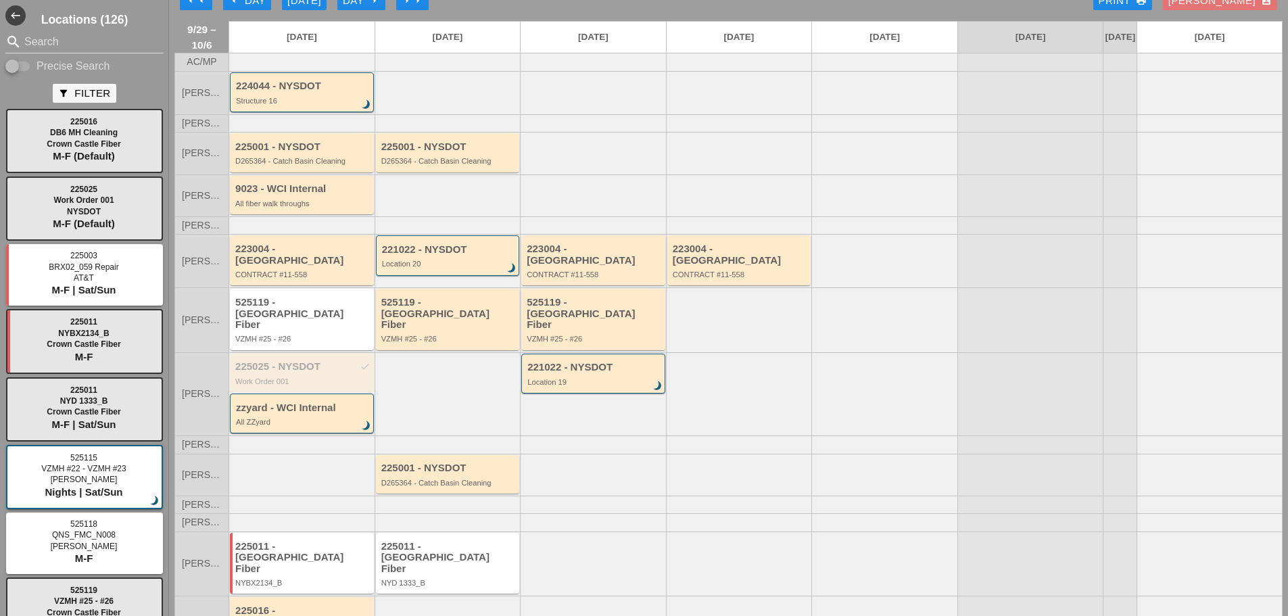
scroll to position [0, 0]
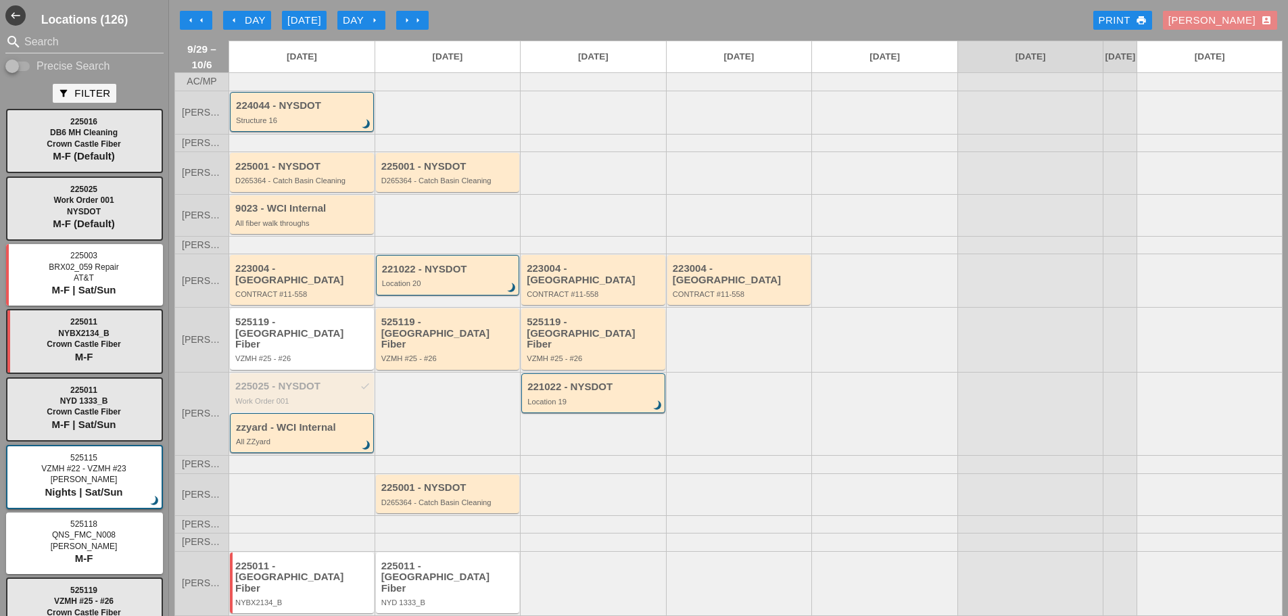
click at [1228, 19] on div "Enrico account_box" at bounding box center [1219, 21] width 103 height 16
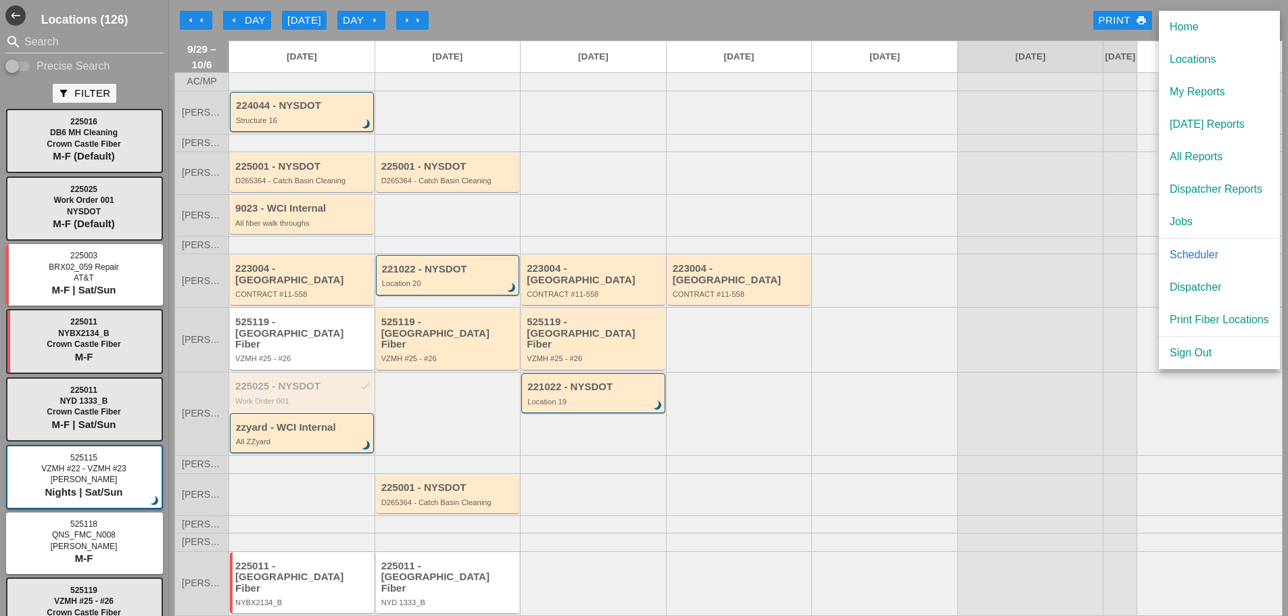
click at [1207, 89] on div "My Reports" at bounding box center [1219, 92] width 99 height 16
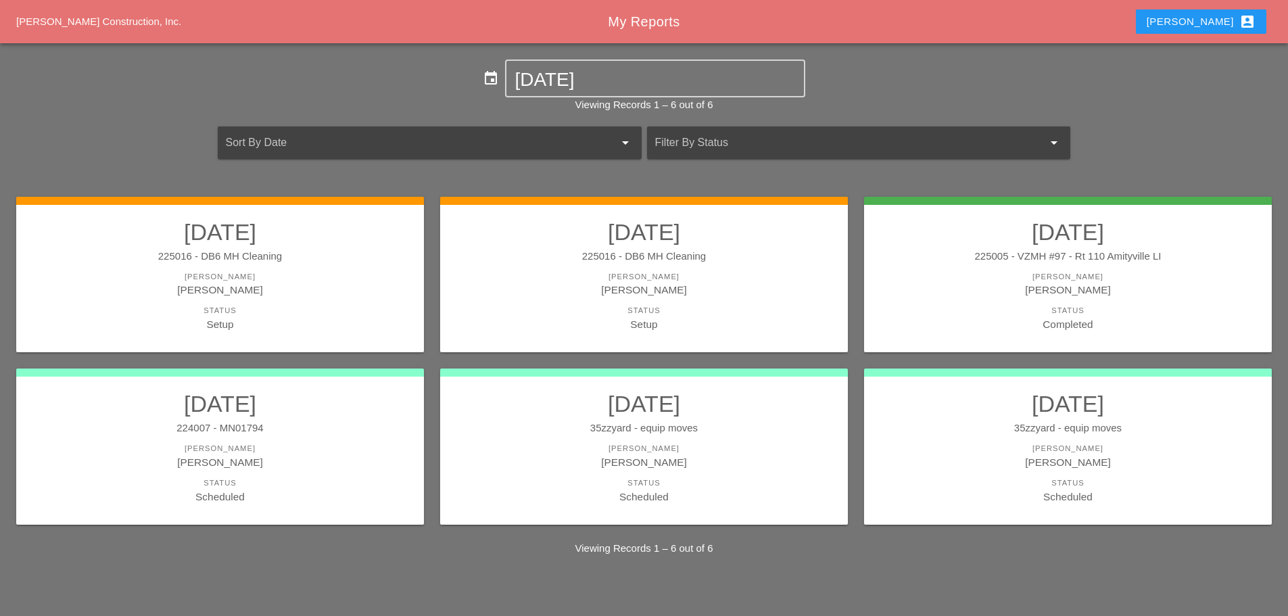
click at [741, 275] on div "Foreman" at bounding box center [644, 276] width 381 height 11
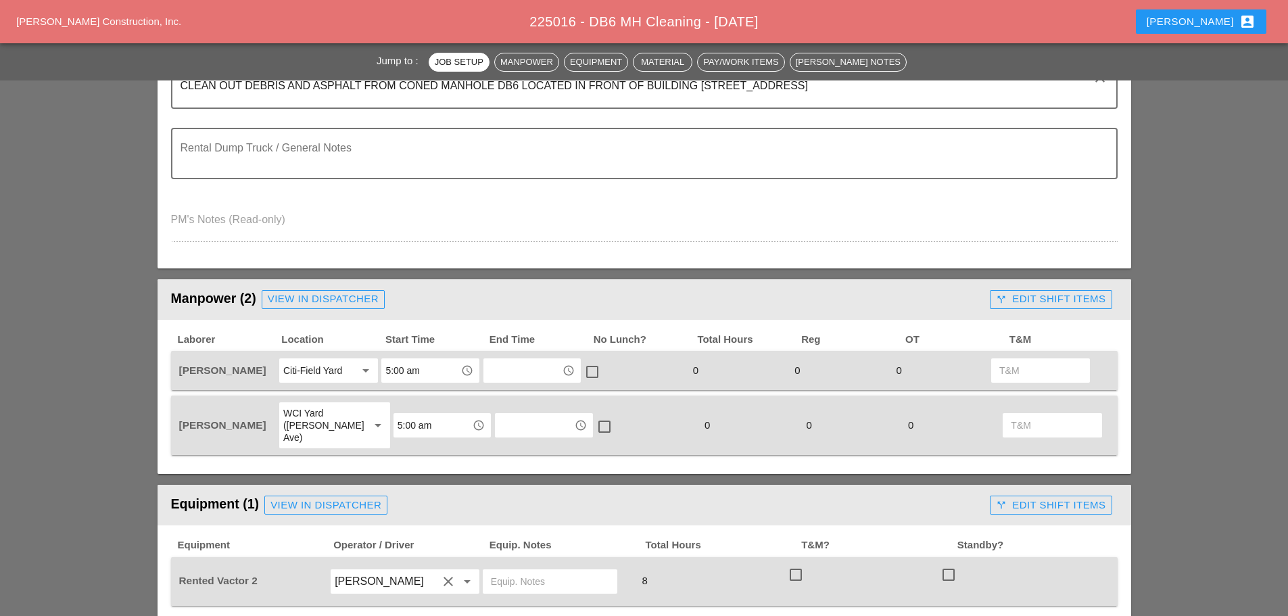
scroll to position [406, 0]
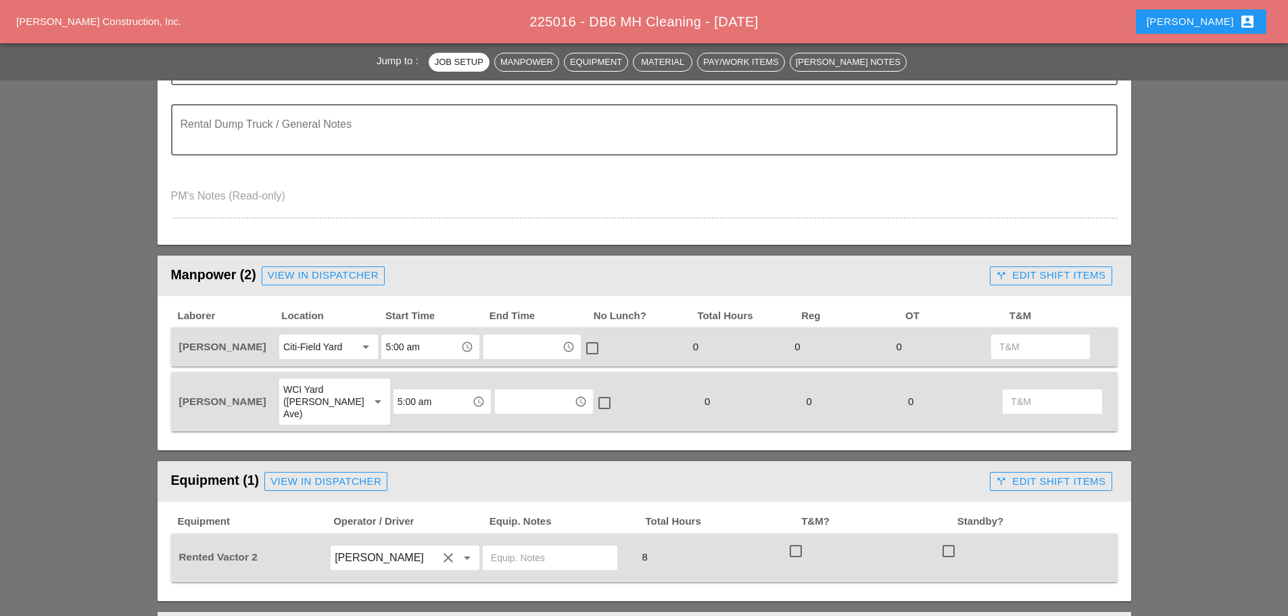
click at [518, 348] on input "text" at bounding box center [522, 347] width 70 height 22
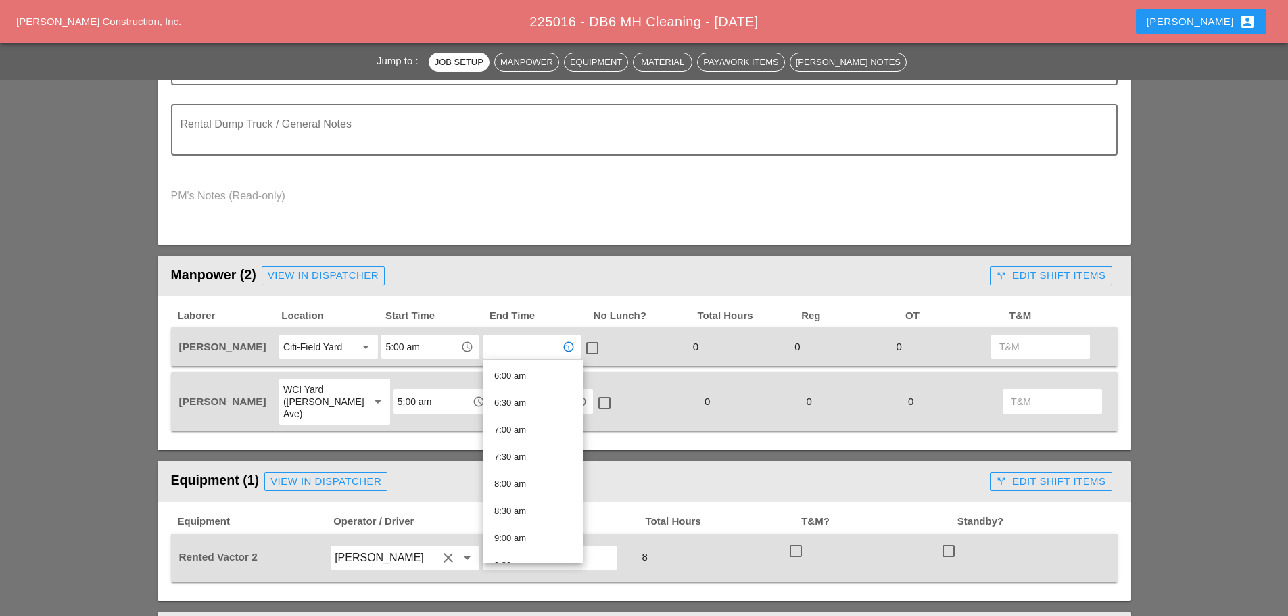
scroll to position [338, 0]
click at [517, 444] on div "7:30 am" at bounding box center [533, 443] width 78 height 16
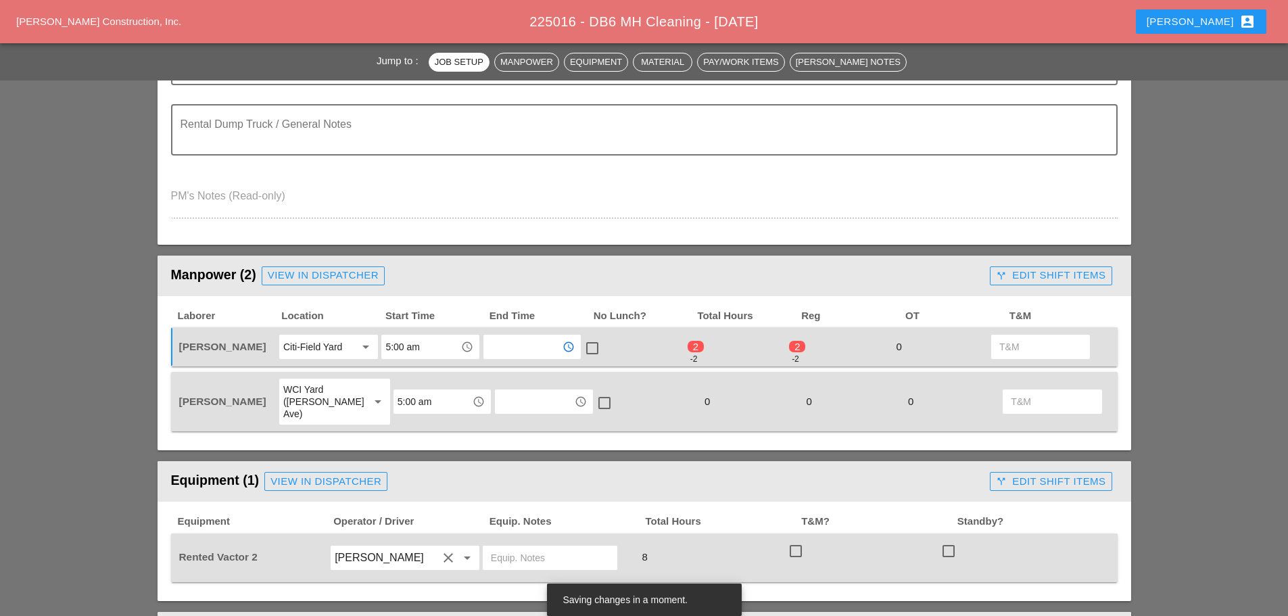
click at [503, 395] on input "text" at bounding box center [534, 402] width 70 height 22
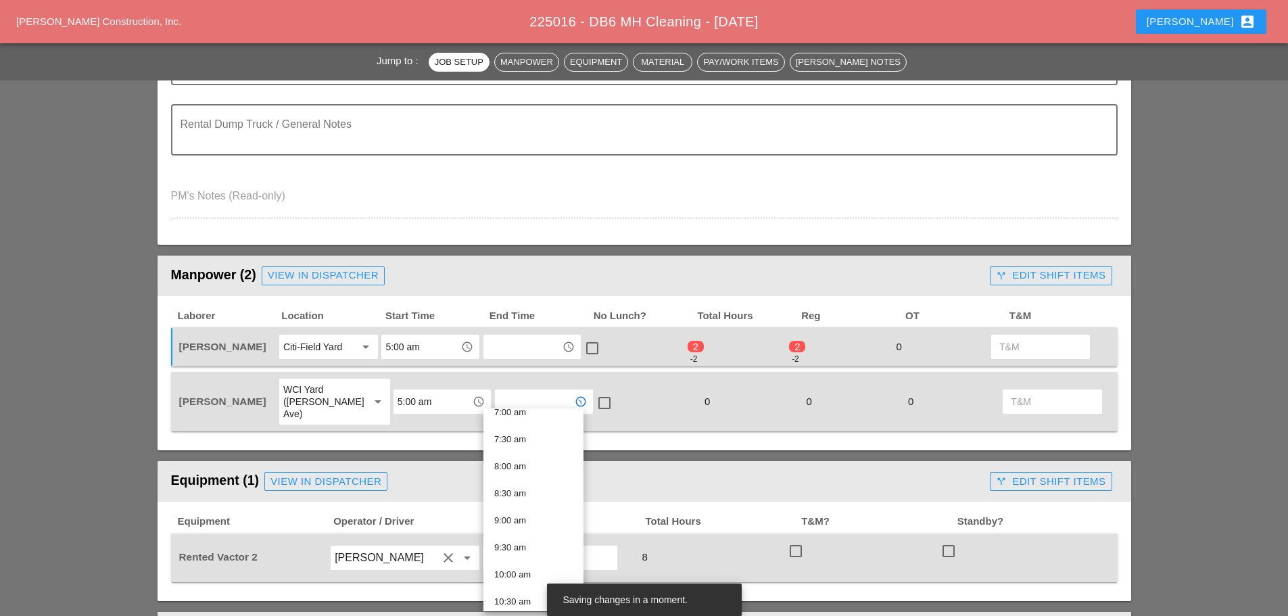
scroll to position [270, 0]
click at [519, 556] on div "7:30 am" at bounding box center [533, 560] width 78 height 16
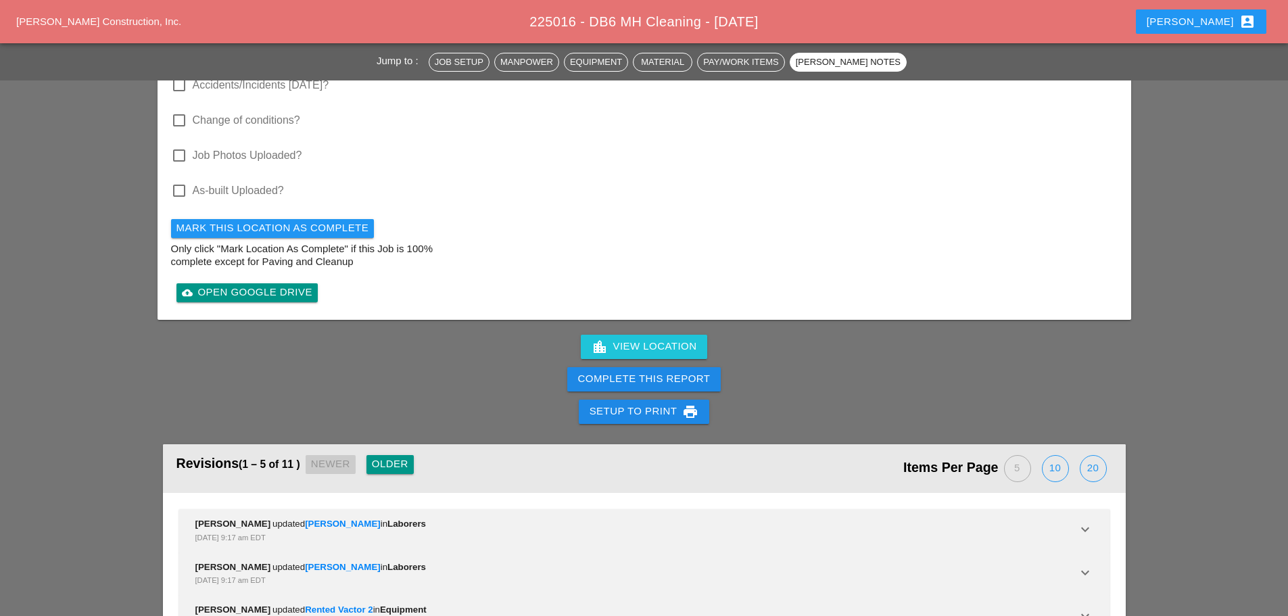
scroll to position [1706, 0]
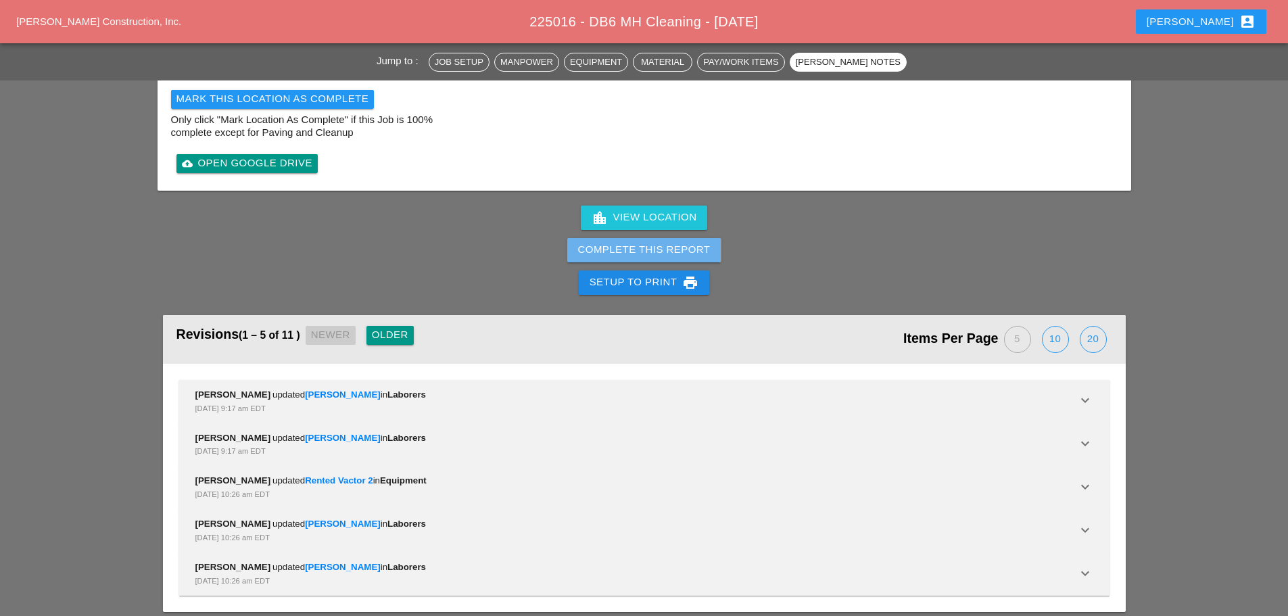
click at [632, 242] on div "Complete This Report" at bounding box center [644, 250] width 132 height 16
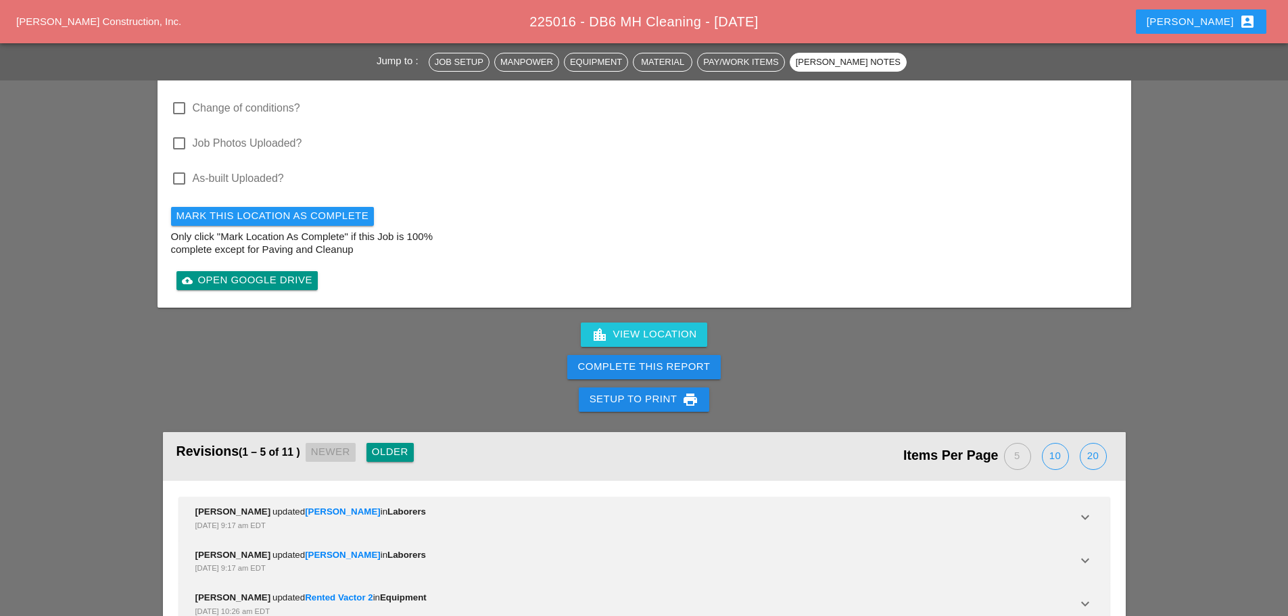
scroll to position [1706, 0]
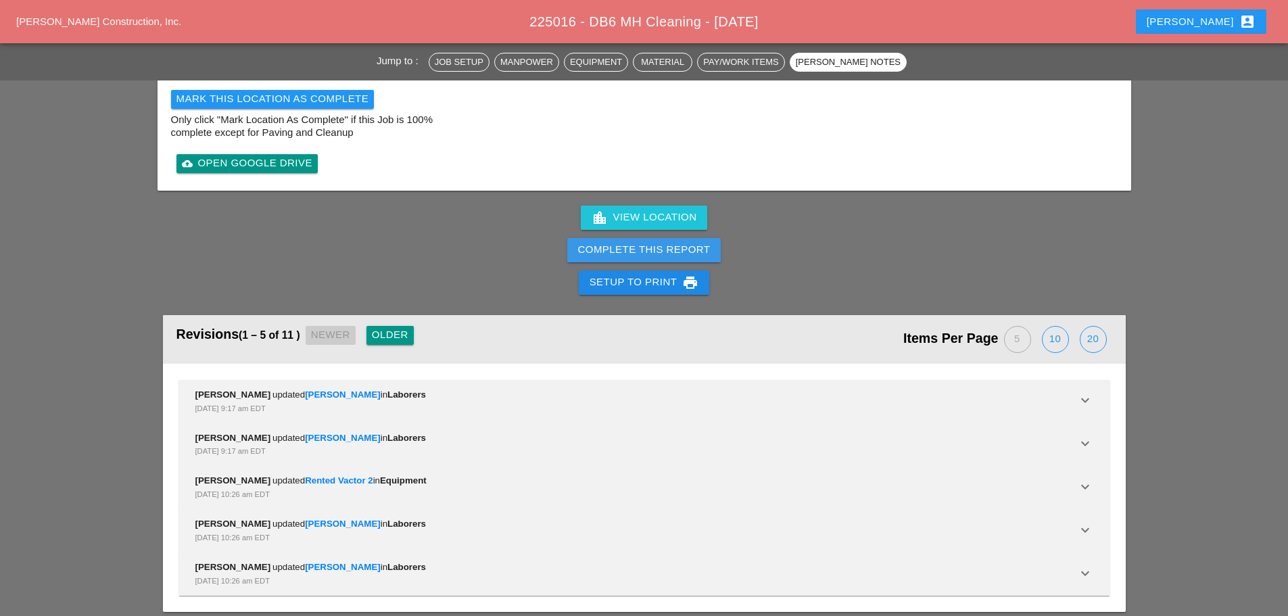
click at [665, 238] on button "Complete This Report" at bounding box center [644, 250] width 154 height 24
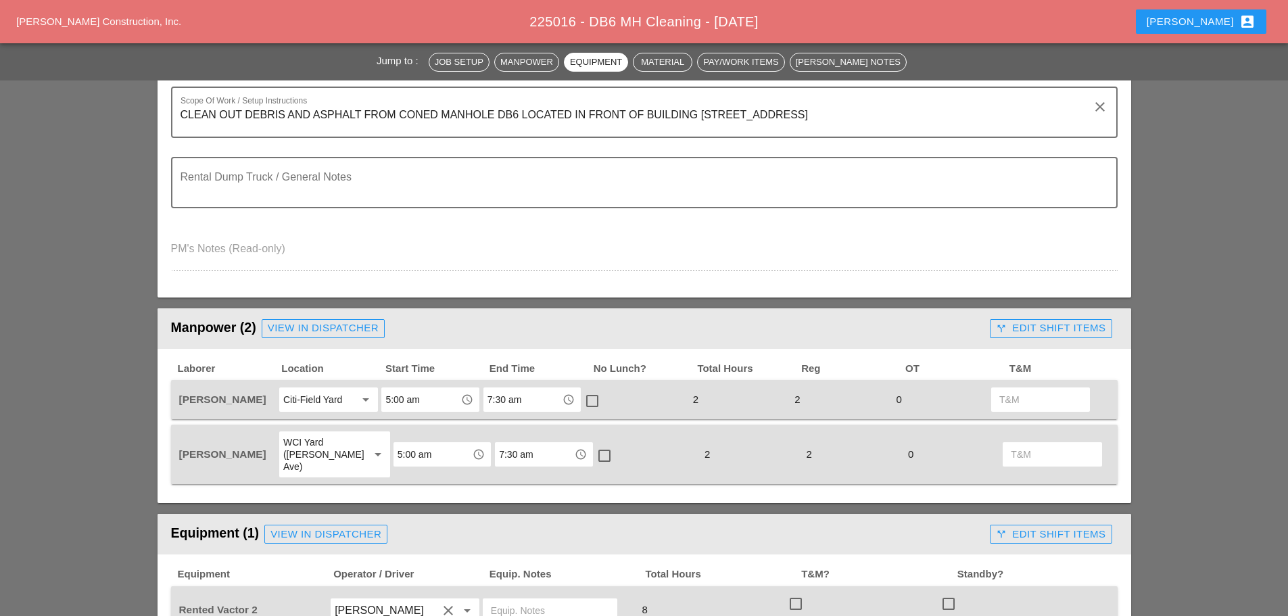
scroll to position [0, 0]
